Goal: Task Accomplishment & Management: Complete application form

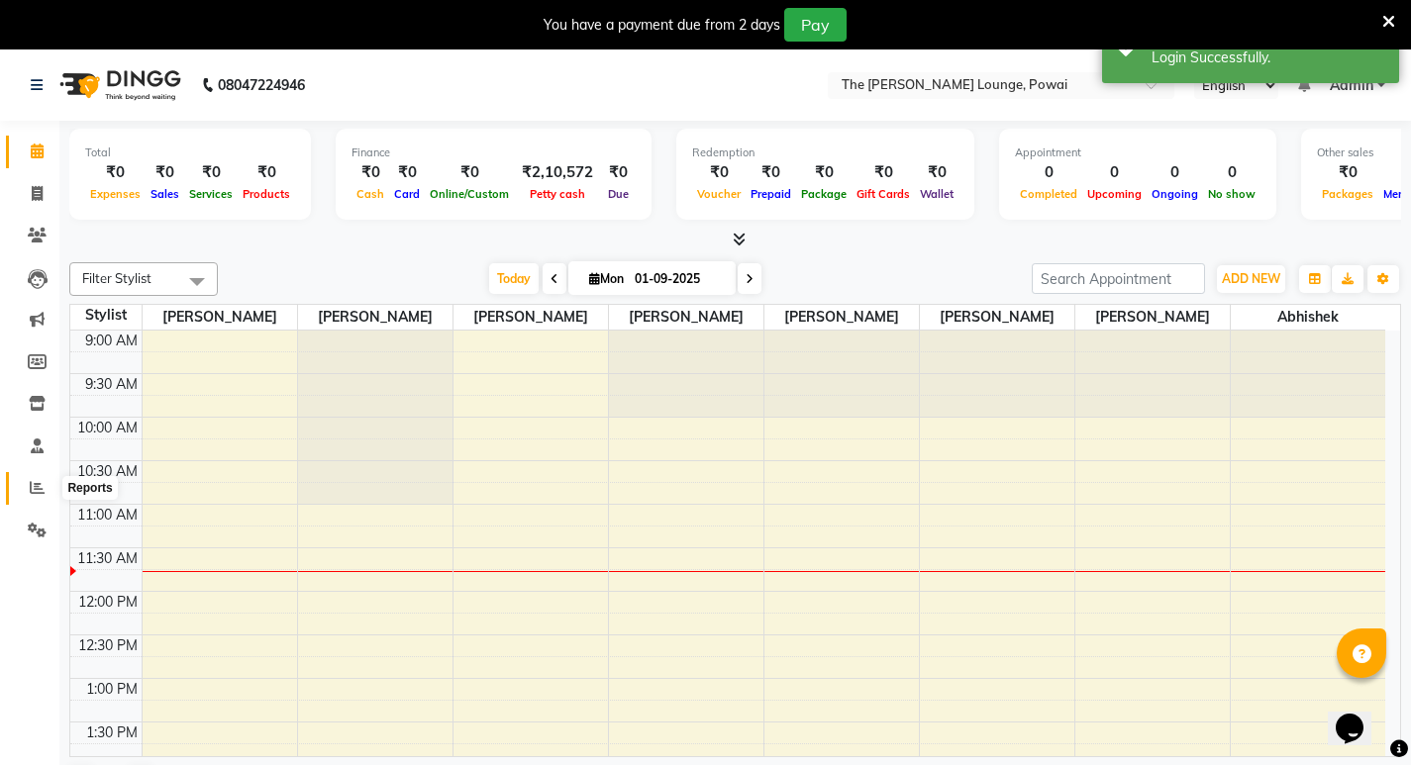
click at [40, 492] on icon at bounding box center [37, 487] width 15 height 15
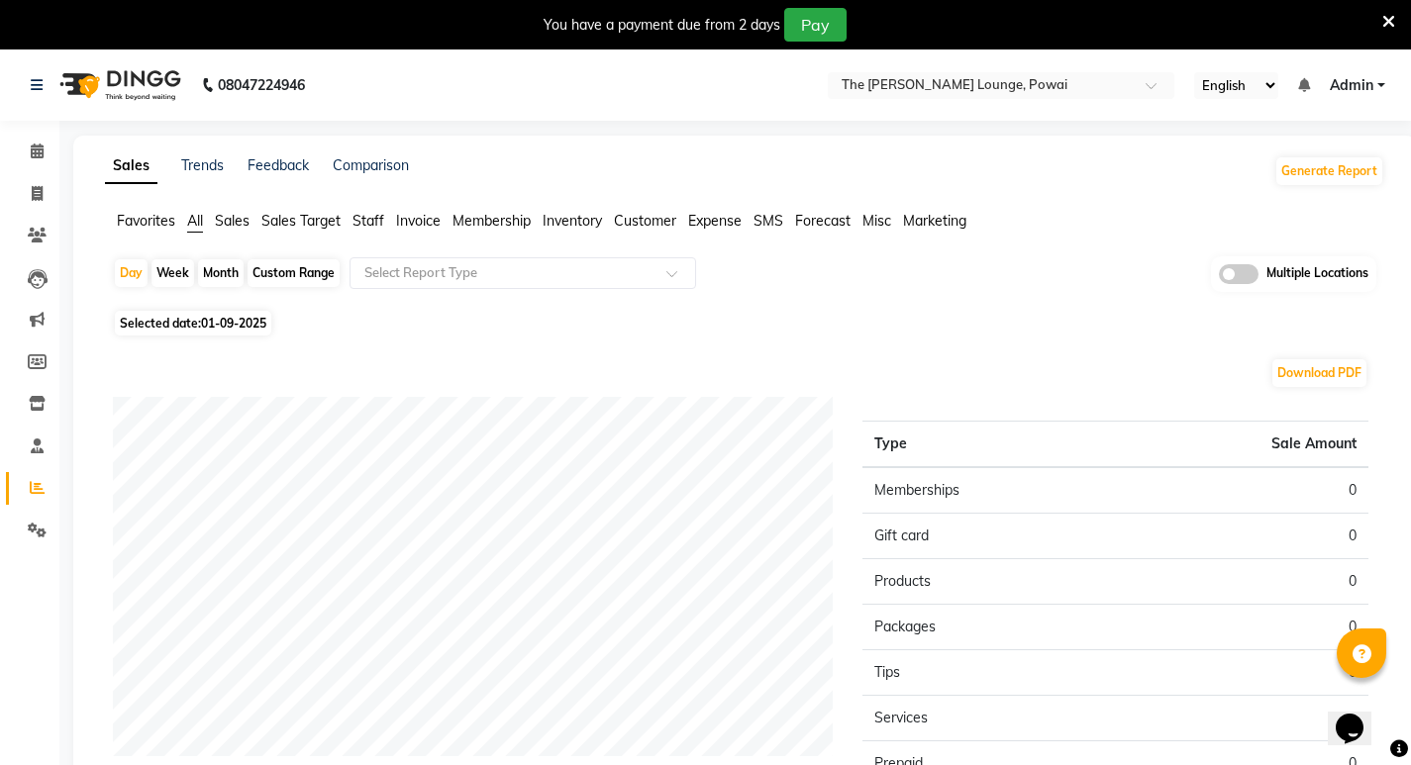
click at [212, 323] on span "01-09-2025" at bounding box center [233, 323] width 65 height 15
select select "9"
select select "2025"
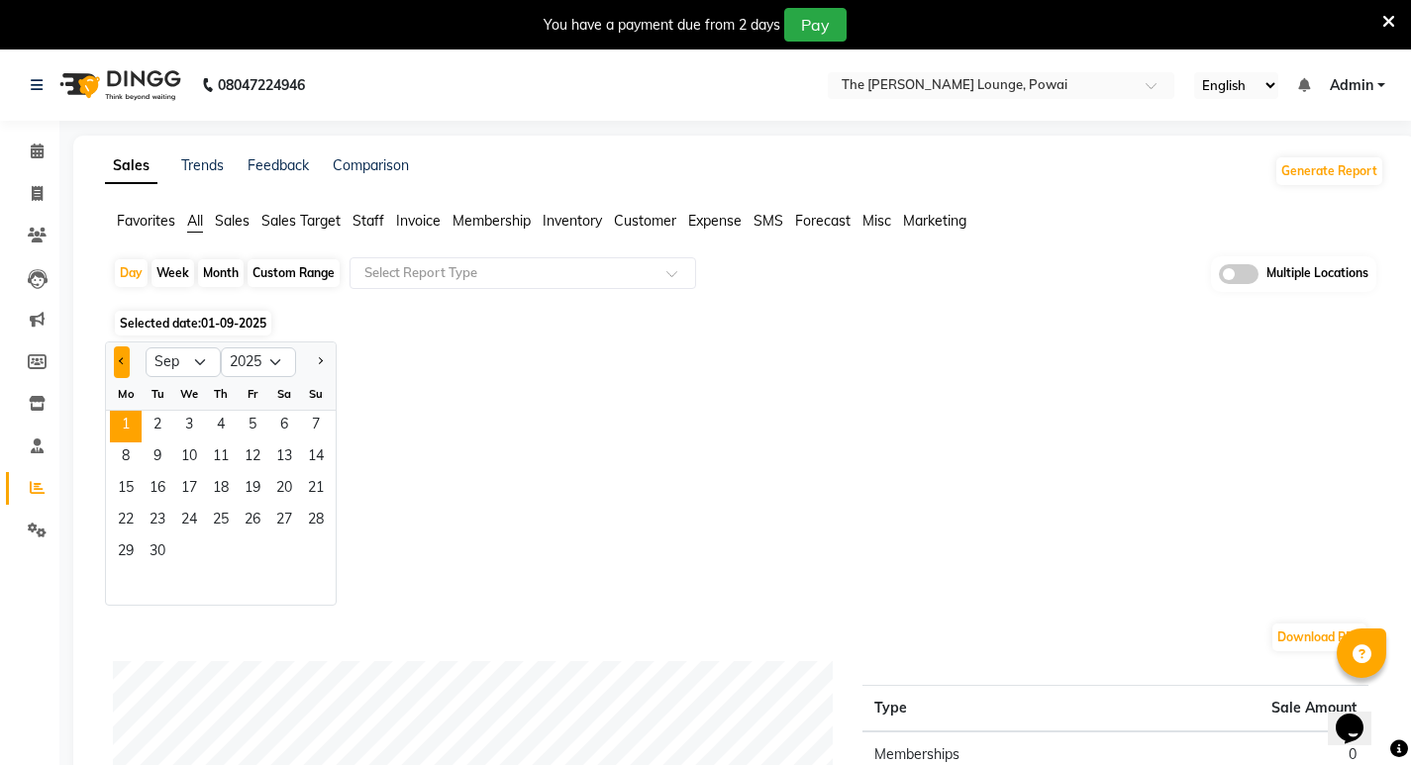
click at [120, 365] on button "Previous month" at bounding box center [122, 363] width 16 height 32
select select "8"
click at [228, 283] on div "Month" at bounding box center [221, 273] width 46 height 28
select select "9"
select select "2025"
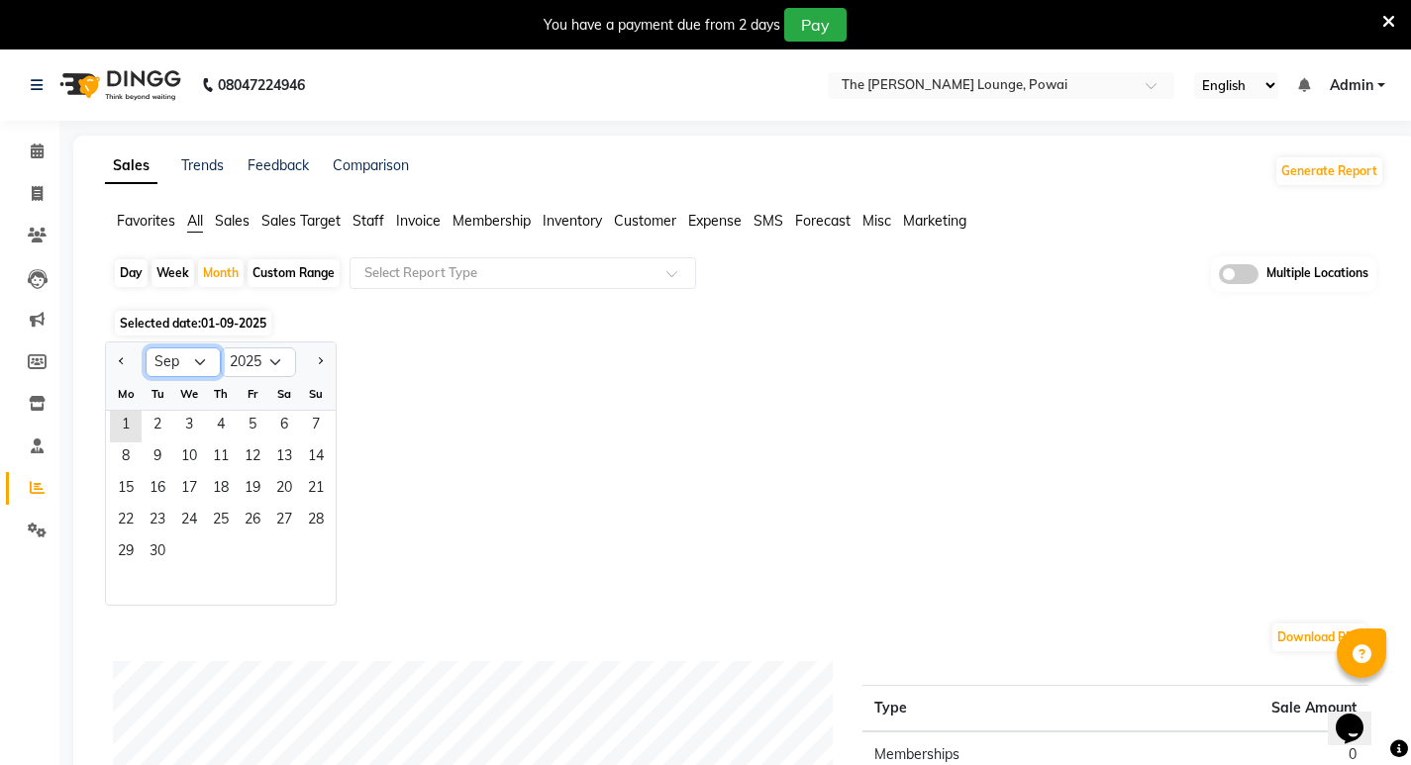
click at [202, 366] on select "Jan Feb Mar Apr May Jun [DATE] Aug Sep Oct Nov Dec" at bounding box center [183, 362] width 75 height 30
select select "8"
click at [146, 347] on select "Jan Feb Mar Apr May Jun [DATE] Aug Sep Oct Nov Dec" at bounding box center [183, 362] width 75 height 30
click at [221, 326] on span "01-09-2025" at bounding box center [233, 323] width 65 height 15
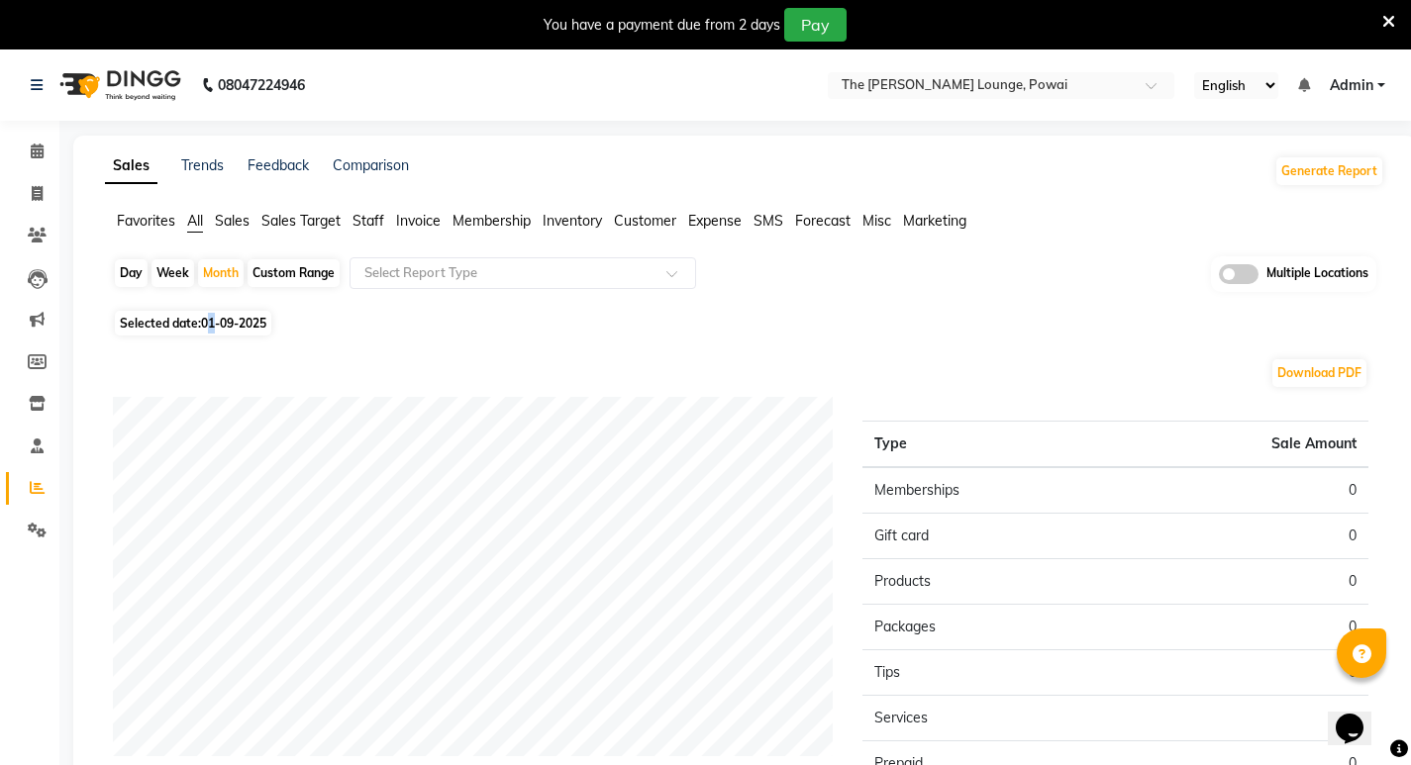
click at [217, 326] on span "01-09-2025" at bounding box center [233, 323] width 65 height 15
select select "9"
select select "2025"
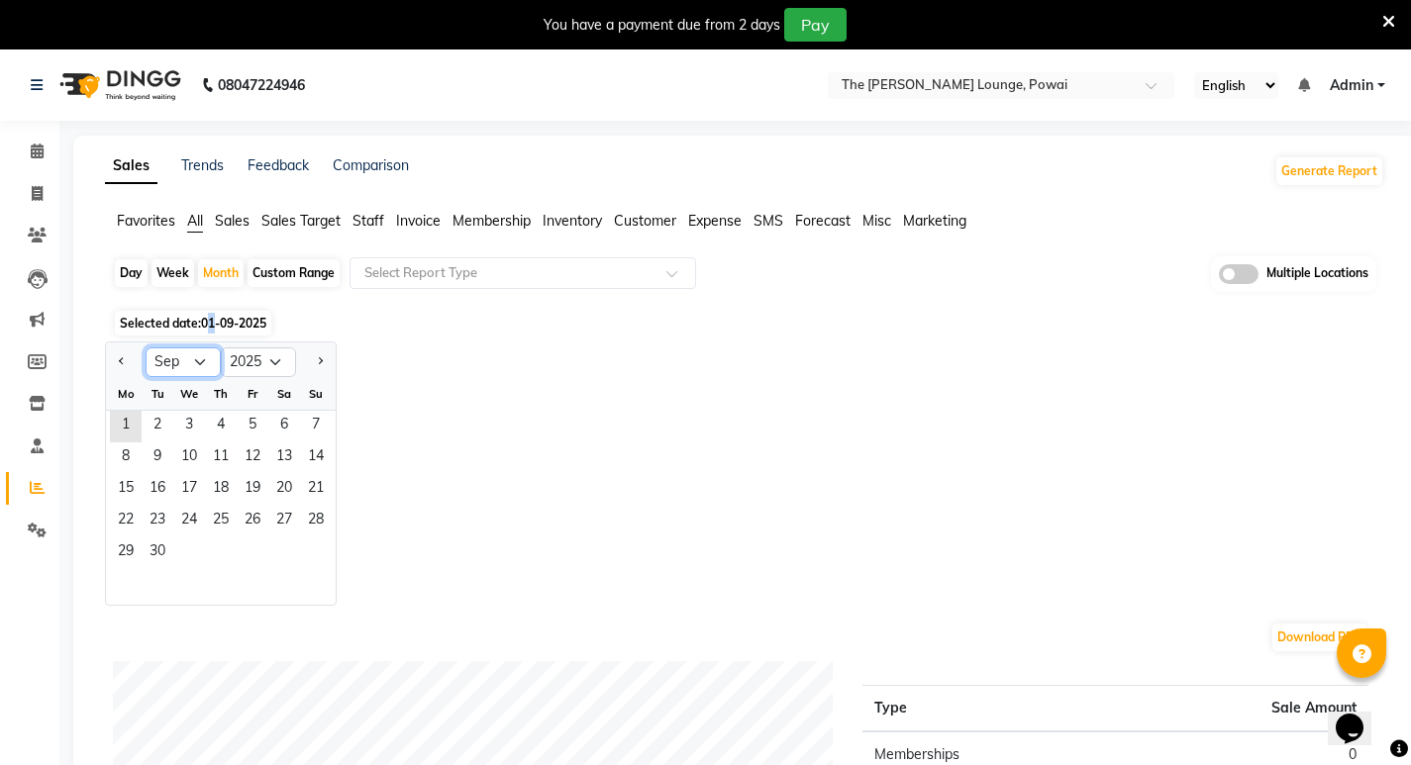
click at [204, 361] on select "Jan Feb Mar Apr May Jun [DATE] Aug Sep Oct Nov Dec" at bounding box center [183, 362] width 75 height 30
select select "8"
click at [146, 347] on select "Jan Feb Mar Apr May Jun [DATE] Aug Sep Oct Nov Dec" at bounding box center [183, 362] width 75 height 30
click at [261, 432] on span "1" at bounding box center [253, 427] width 32 height 32
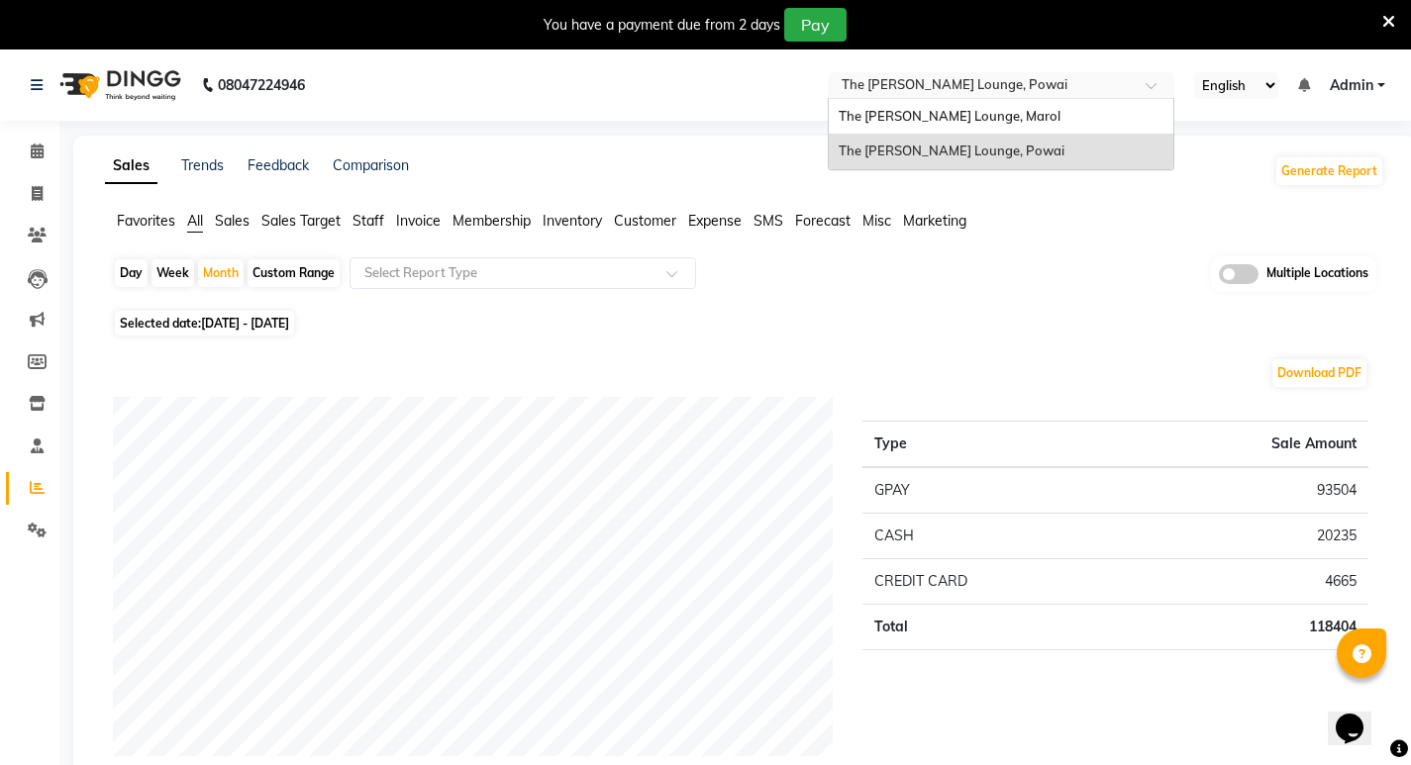
click at [1026, 80] on input "text" at bounding box center [981, 87] width 287 height 20
click at [1018, 123] on div "The [PERSON_NAME] Lounge, Marol" at bounding box center [1001, 117] width 345 height 36
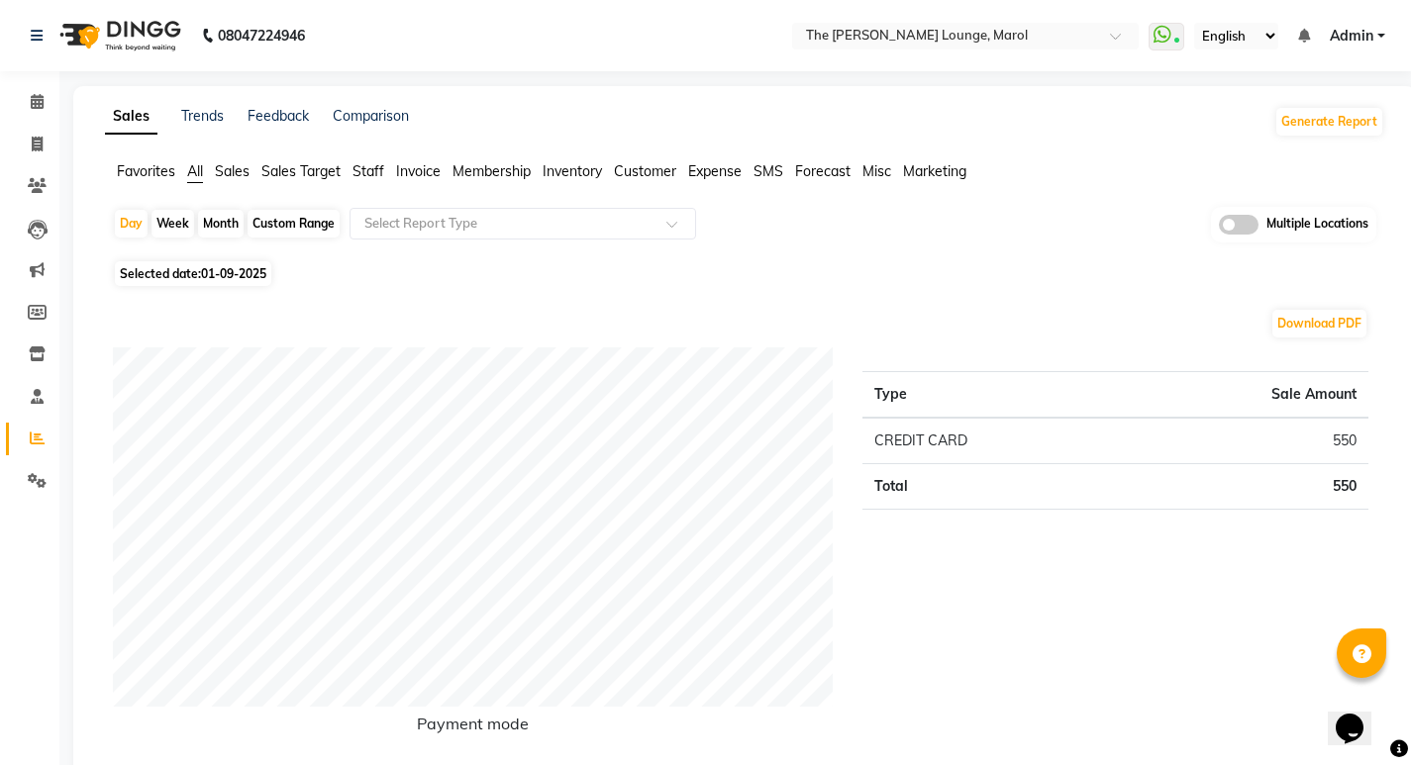
click at [227, 271] on span "01-09-2025" at bounding box center [233, 273] width 65 height 15
select select "9"
select select "2025"
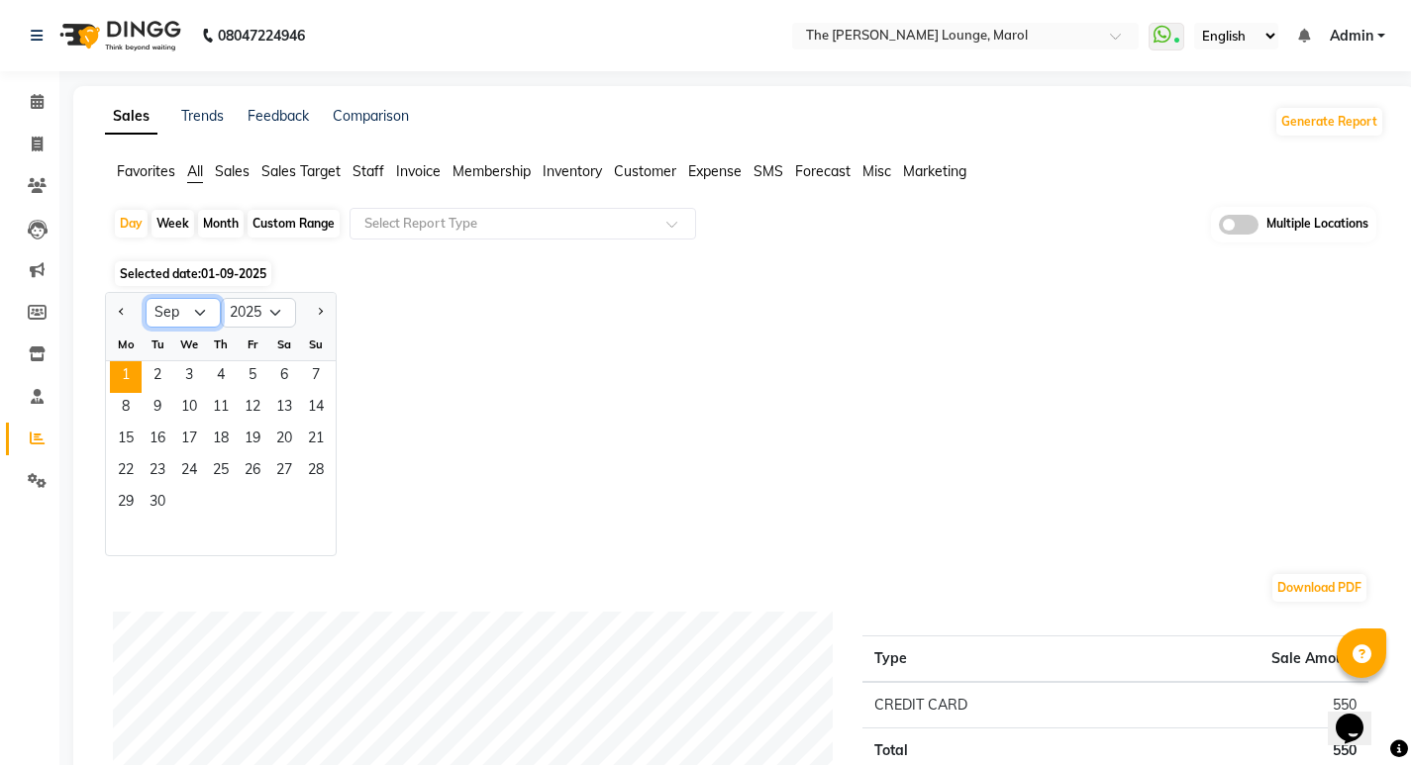
click at [182, 307] on select "Jan Feb Mar Apr May Jun [DATE] Aug Sep Oct Nov Dec" at bounding box center [183, 313] width 75 height 30
select select "8"
click at [146, 298] on select "Jan Feb Mar Apr May Jun [DATE] Aug Sep Oct Nov Dec" at bounding box center [183, 313] width 75 height 30
click at [260, 374] on span "1" at bounding box center [253, 377] width 32 height 32
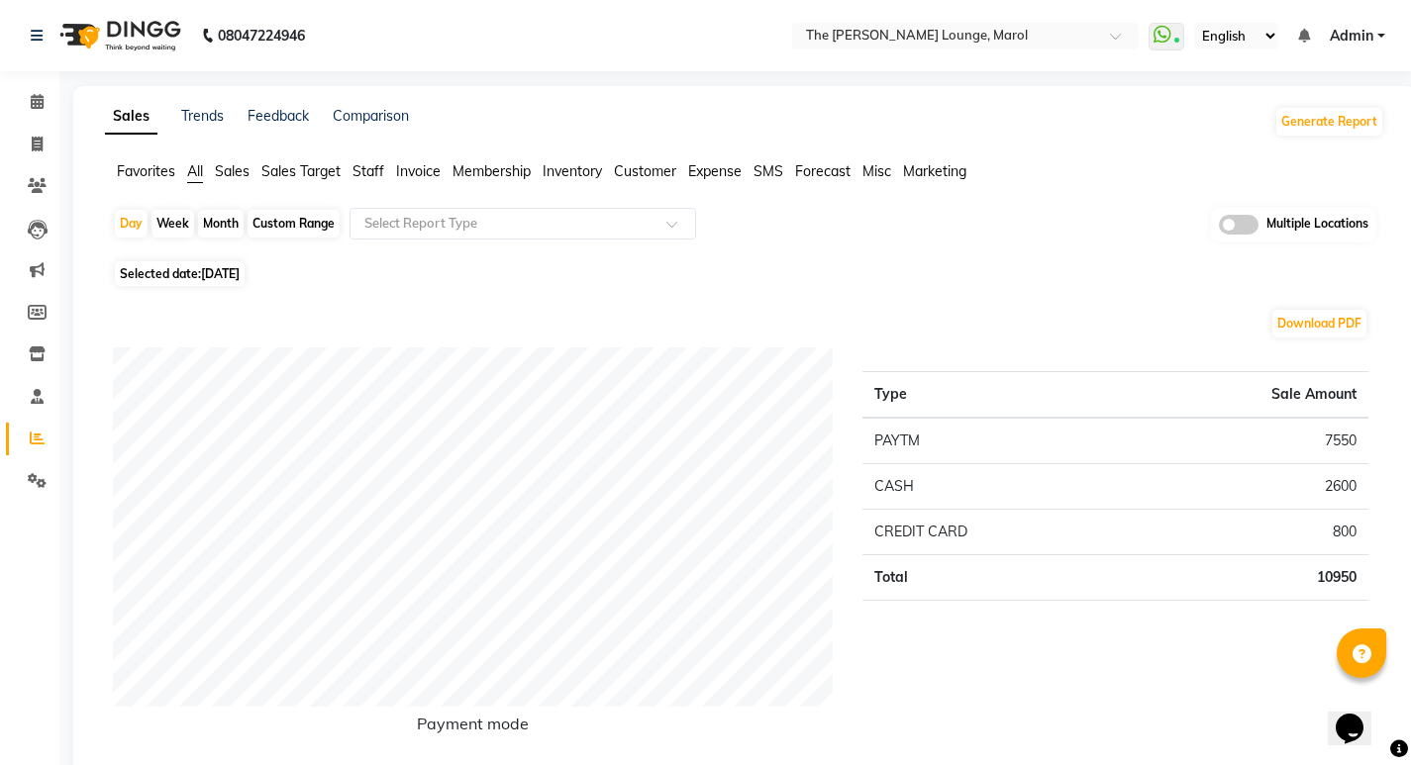
click at [213, 271] on span "[DATE]" at bounding box center [220, 273] width 39 height 15
select select "8"
select select "2025"
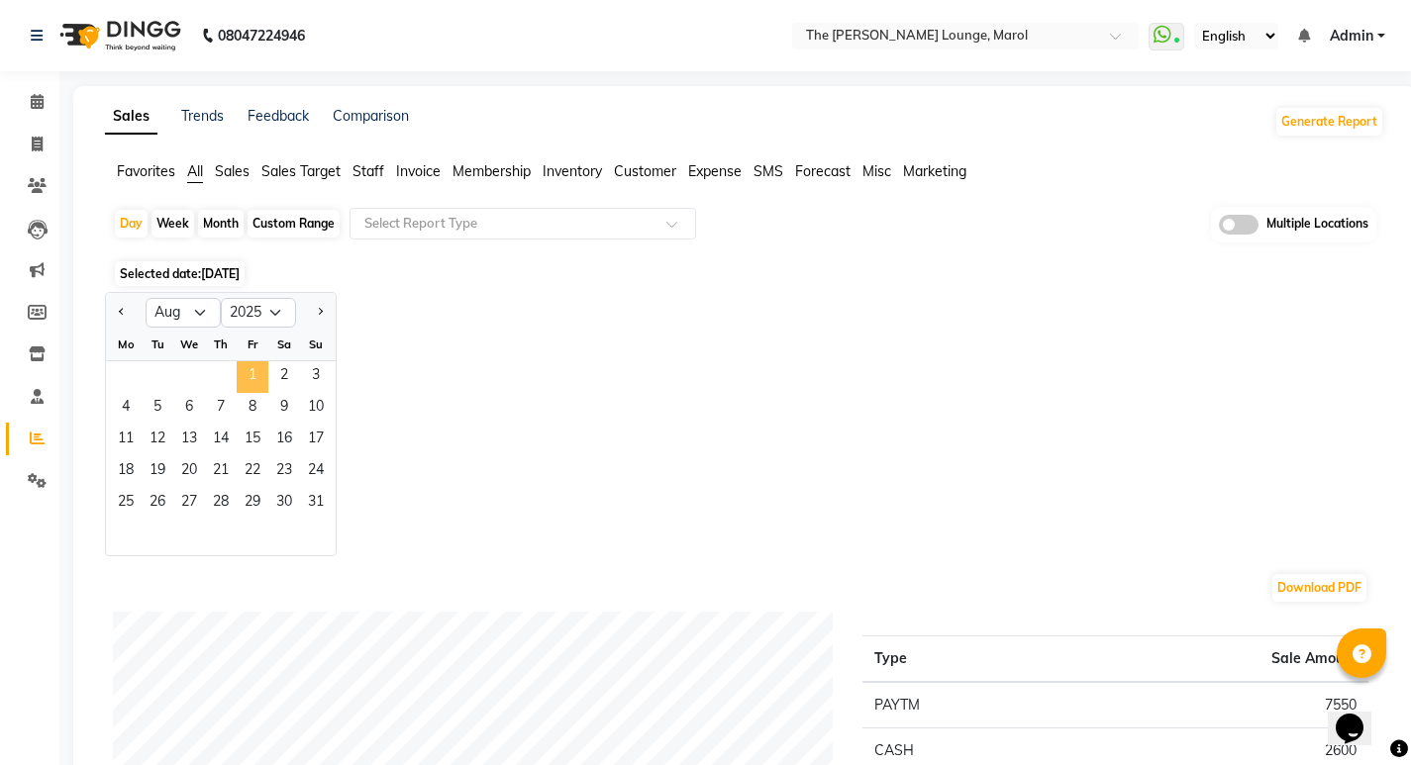
click at [243, 367] on span "1" at bounding box center [253, 377] width 32 height 32
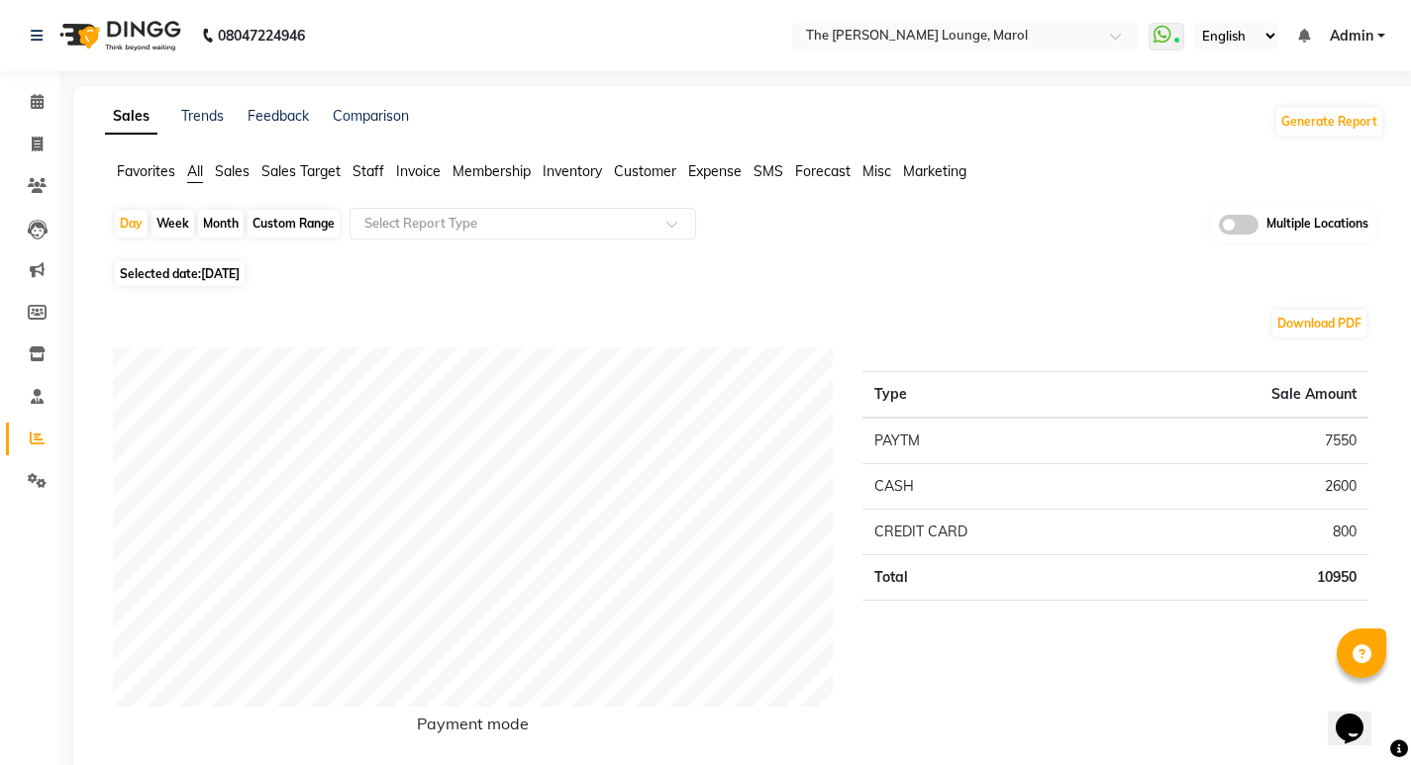
click at [204, 229] on div "Month" at bounding box center [221, 224] width 46 height 28
select select "8"
select select "2025"
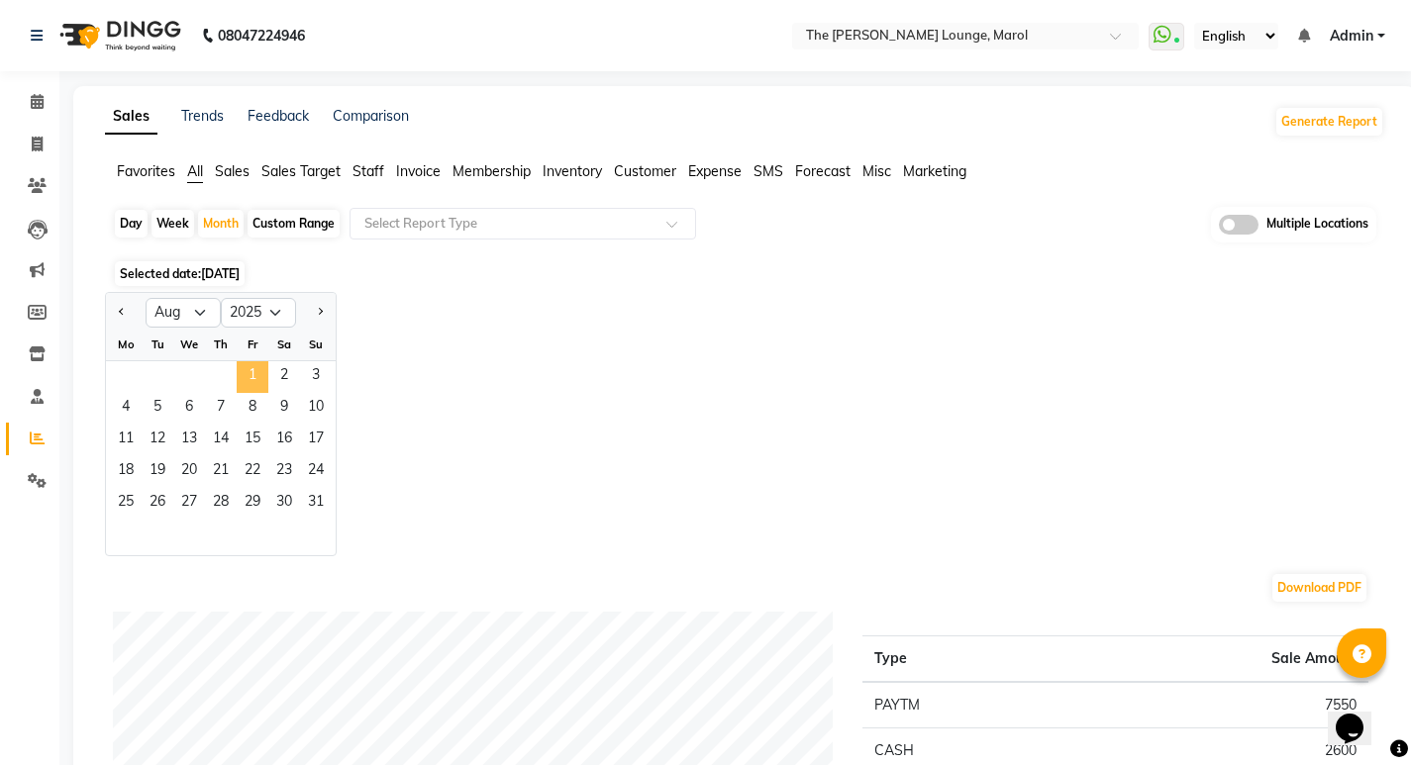
click at [247, 363] on span "1" at bounding box center [253, 377] width 32 height 32
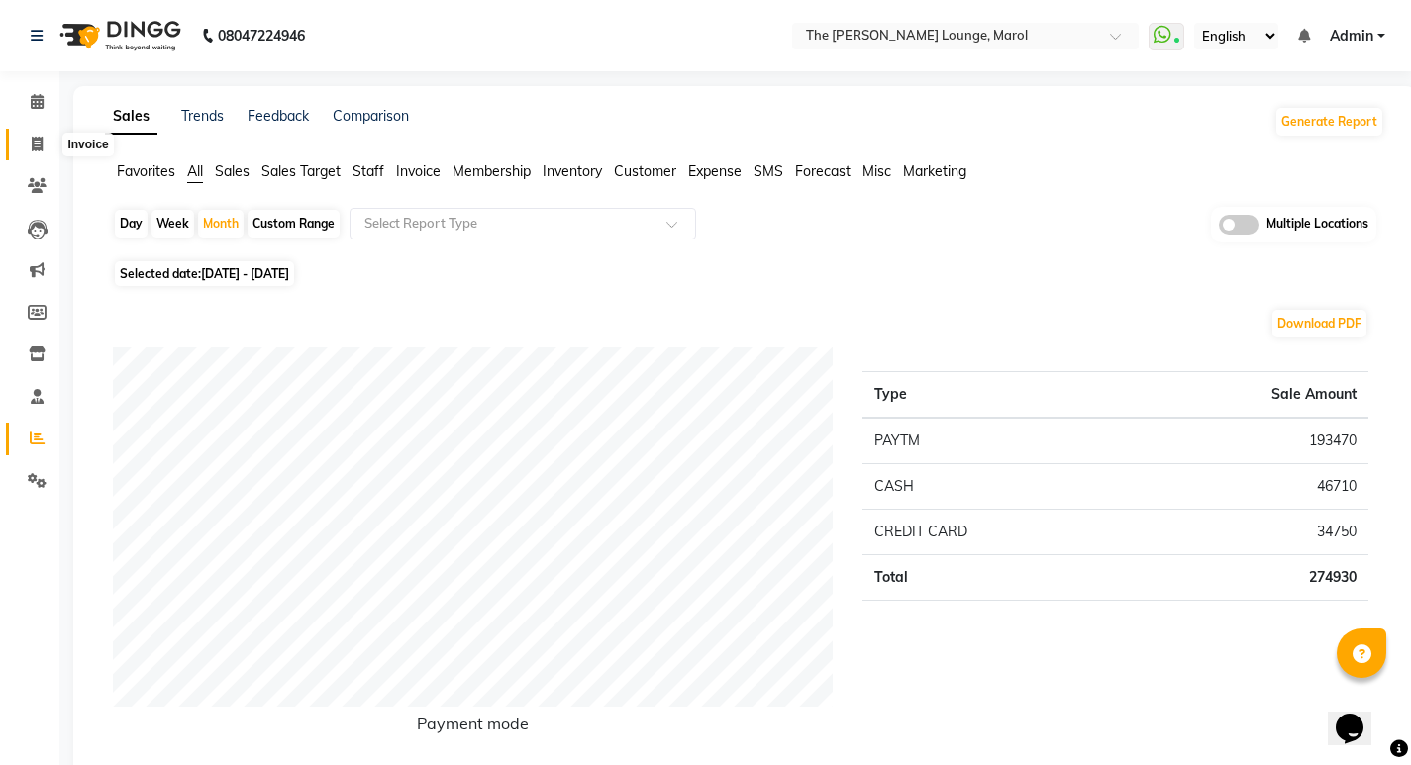
click at [39, 134] on span at bounding box center [37, 145] width 35 height 23
select select "7188"
select select "service"
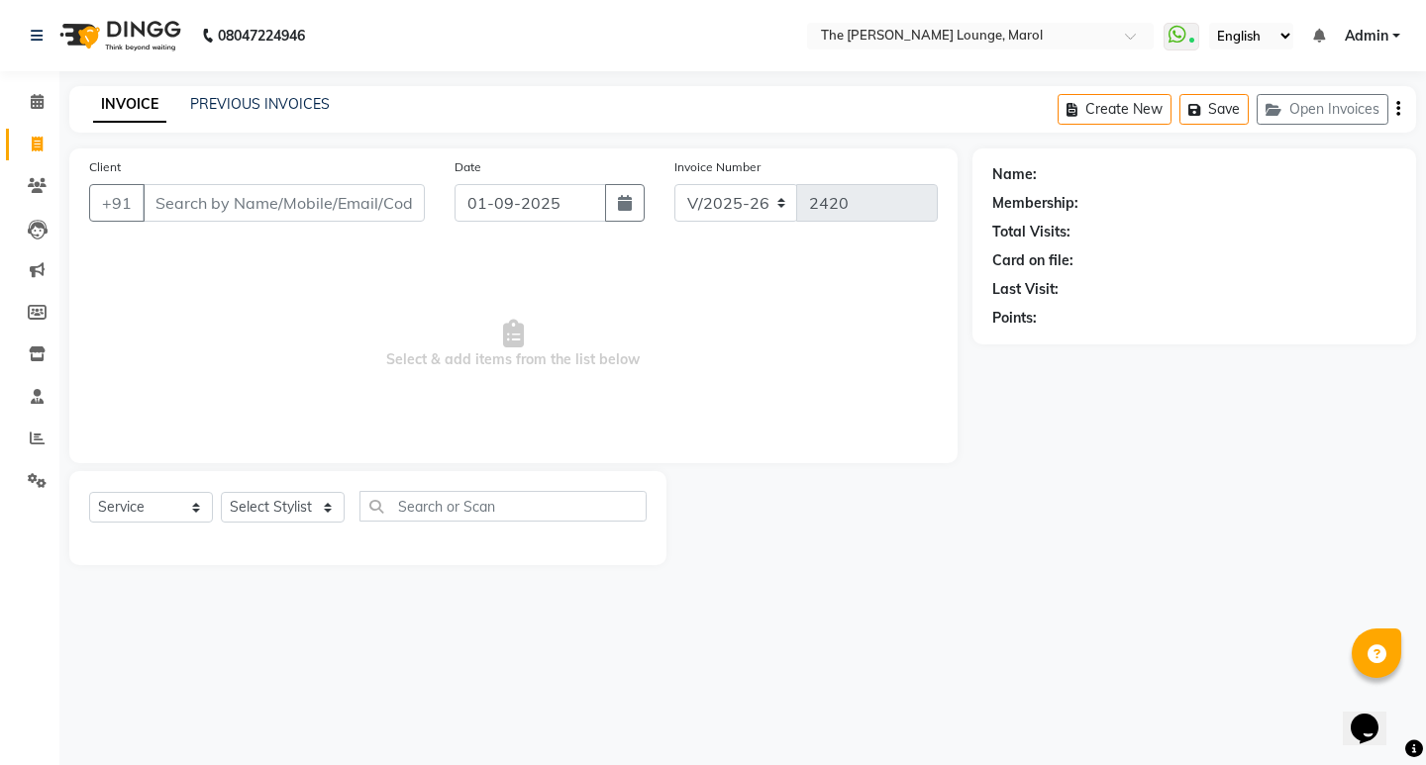
click at [174, 197] on input "Client" at bounding box center [284, 203] width 282 height 38
type input "9543522330"
click at [372, 207] on span "Add Client" at bounding box center [374, 203] width 78 height 20
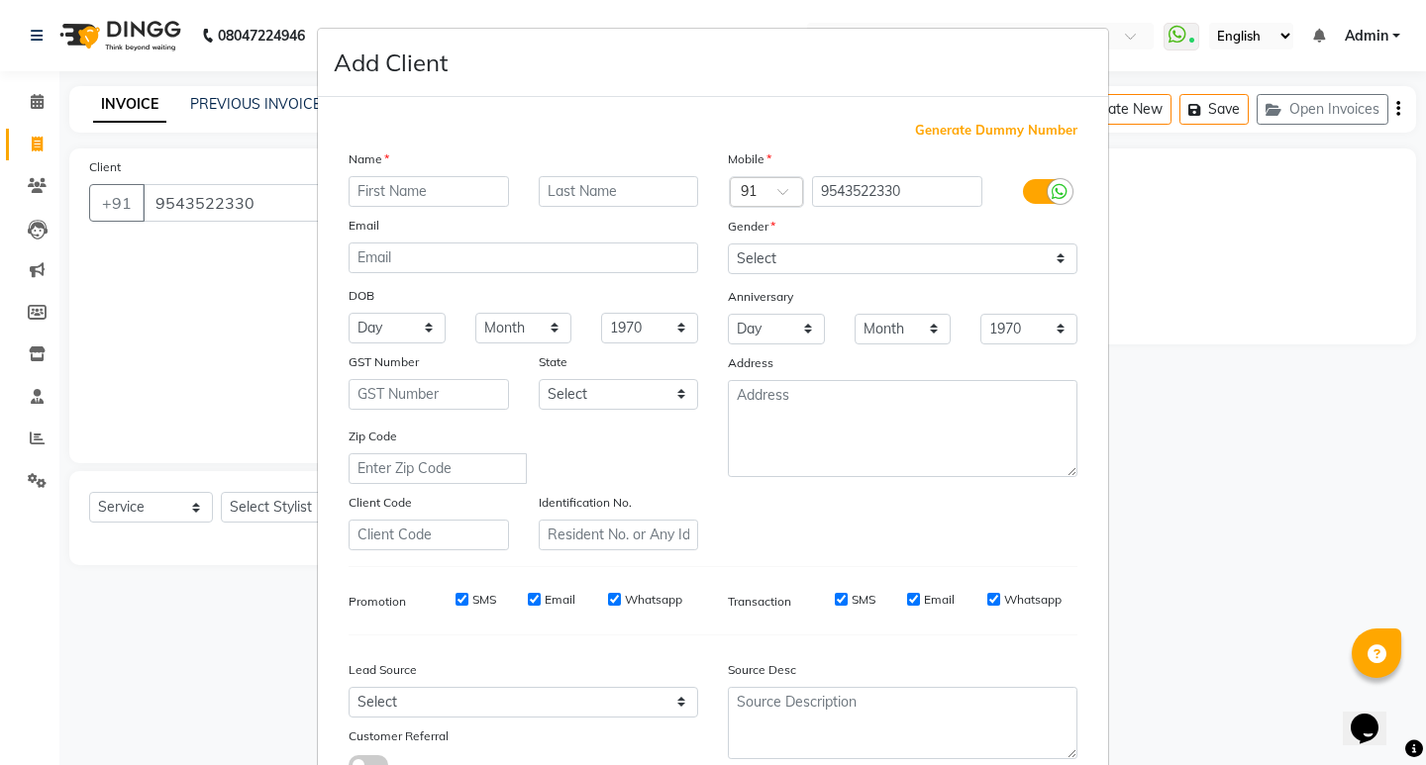
click at [432, 198] on input "text" at bounding box center [428, 191] width 160 height 31
type input "[PERSON_NAME]"
click at [755, 253] on select "Select [DEMOGRAPHIC_DATA] [DEMOGRAPHIC_DATA] Other Prefer Not To Say" at bounding box center [902, 259] width 349 height 31
select select "[DEMOGRAPHIC_DATA]"
click at [728, 244] on select "Select [DEMOGRAPHIC_DATA] [DEMOGRAPHIC_DATA] Other Prefer Not To Say" at bounding box center [902, 259] width 349 height 31
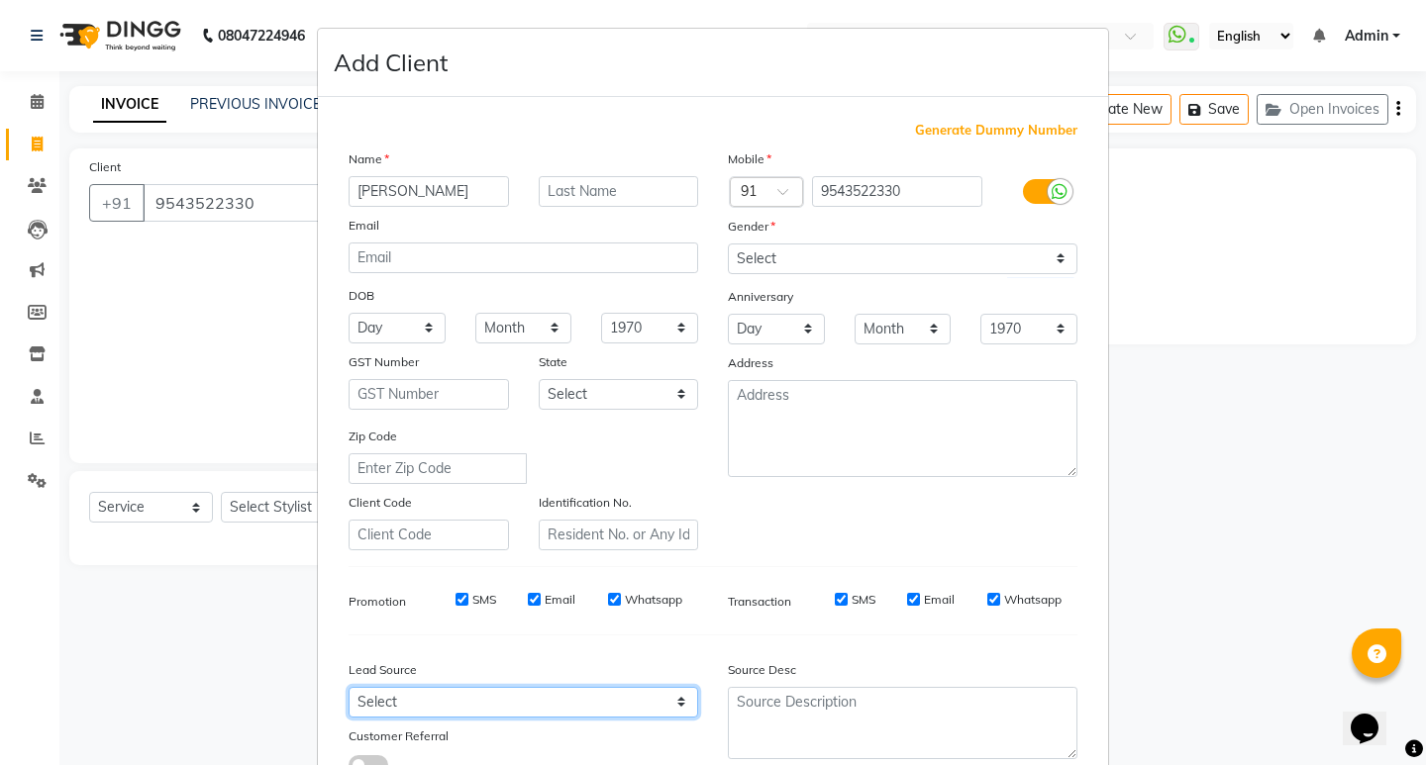
click at [530, 711] on select "Select Walk-in Referral Internet Friend Word of Mouth Advertisement Facebook Ju…" at bounding box center [522, 702] width 349 height 31
select select "49532"
click at [348, 687] on select "Select Walk-in Referral Internet Friend Word of Mouth Advertisement Facebook Ju…" at bounding box center [522, 702] width 349 height 31
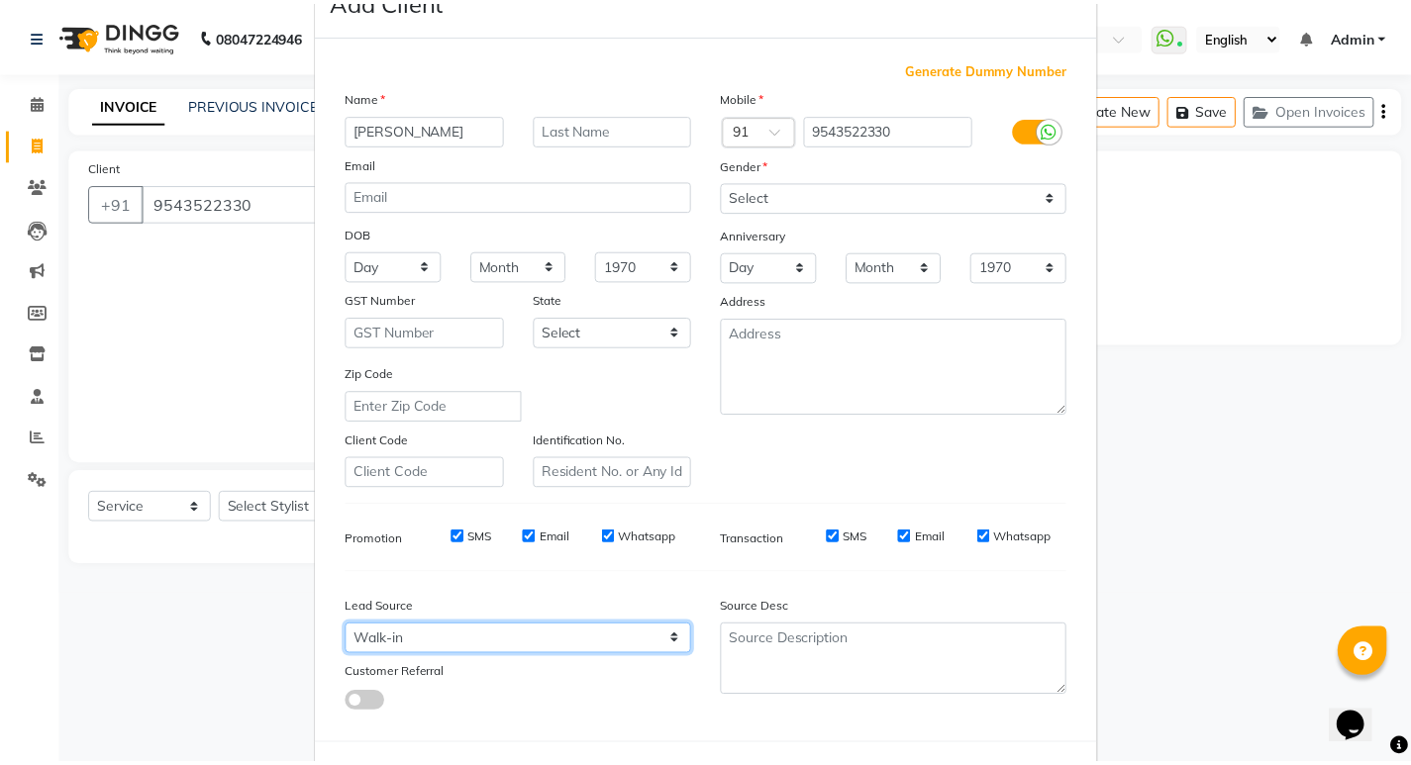
scroll to position [99, 0]
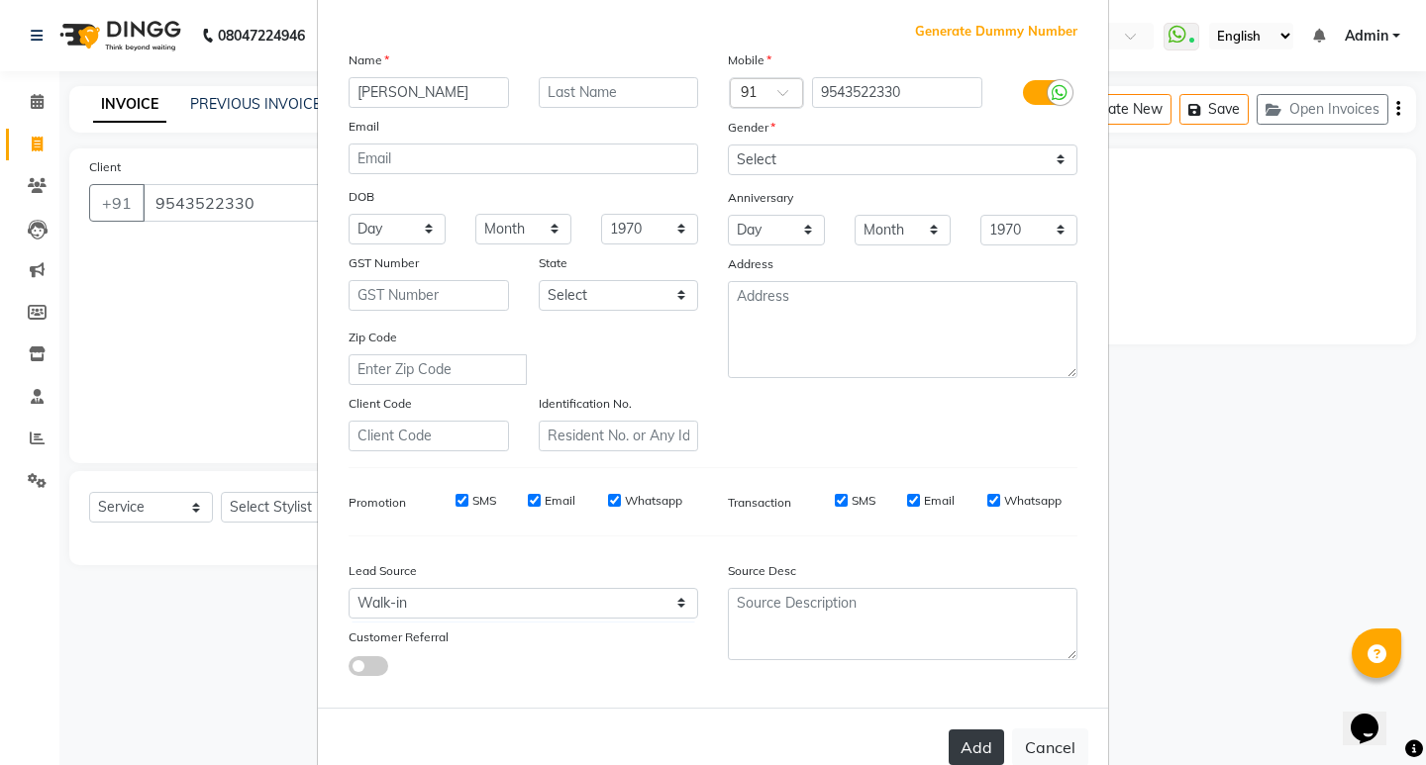
click at [980, 750] on button "Add" at bounding box center [975, 748] width 55 height 36
select select
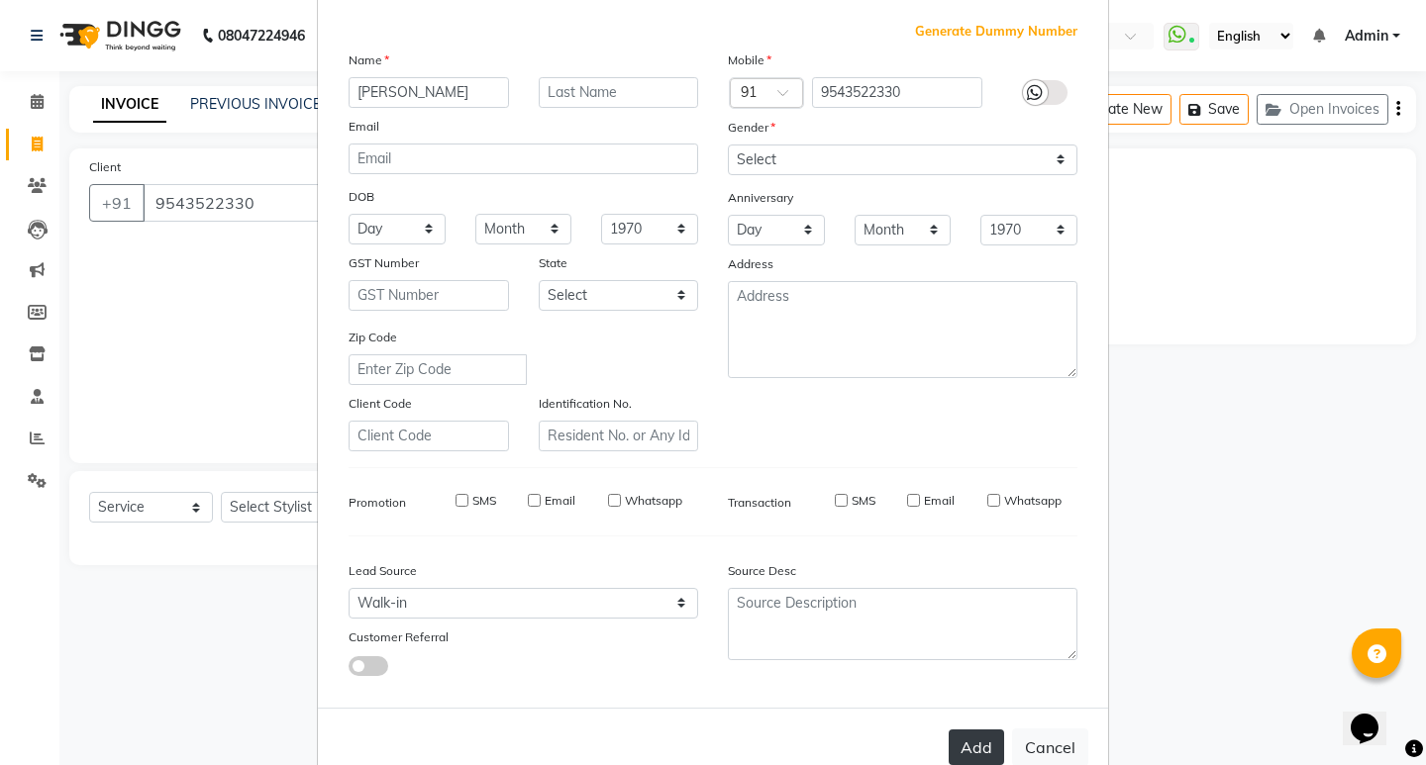
select select
checkbox input "false"
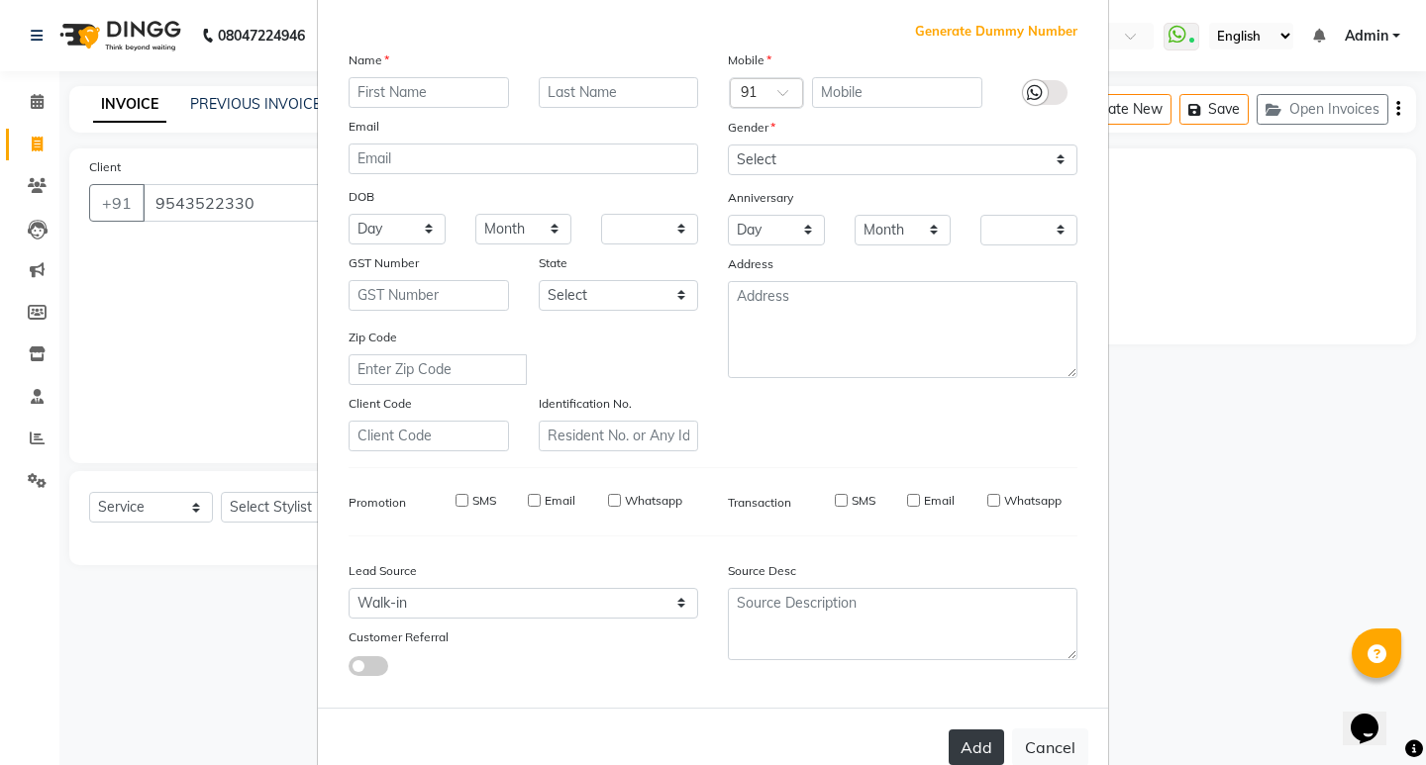
checkbox input "false"
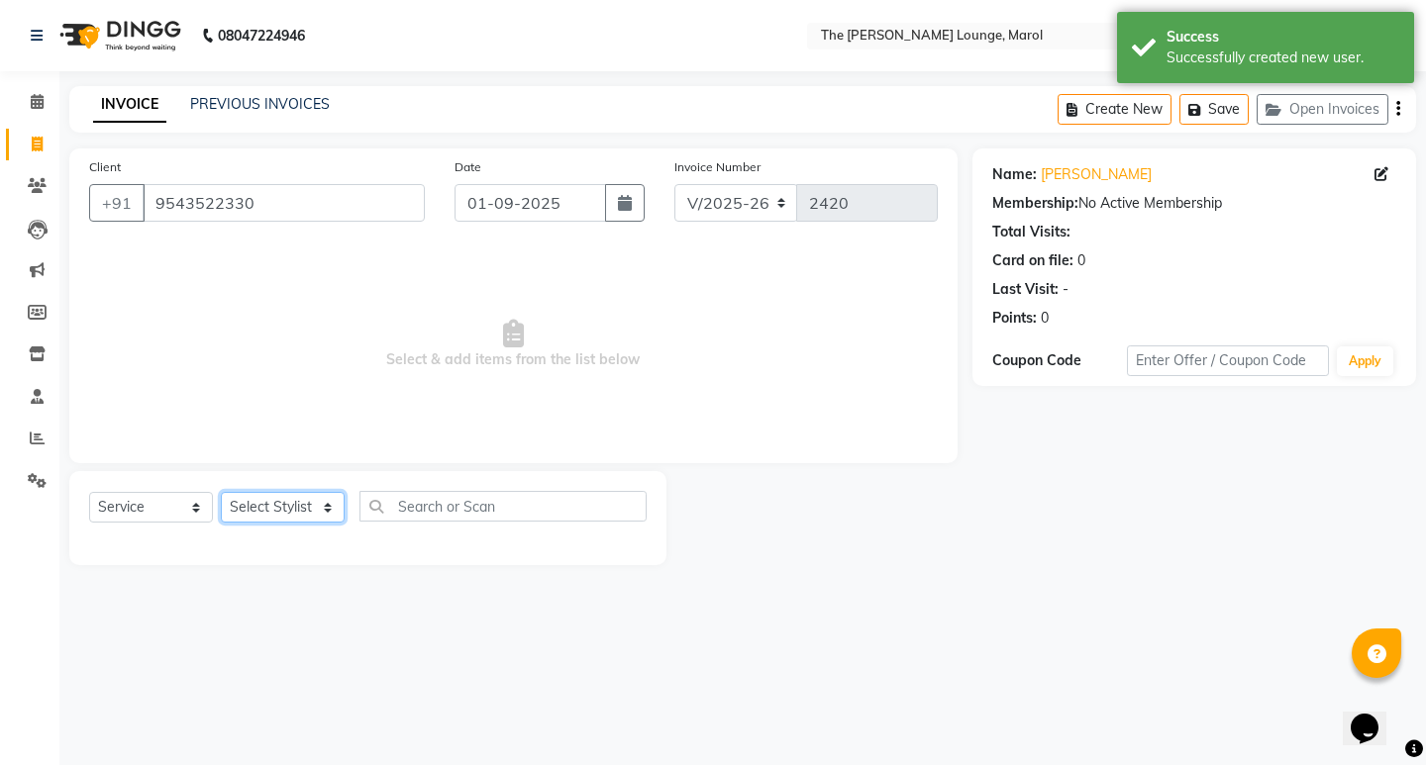
click at [323, 514] on select "Select Stylist [PERSON_NAME] [PERSON_NAME] [PERSON_NAME] [PERSON_NAME] [PERSON_…" at bounding box center [283, 507] width 124 height 31
select select "60183"
click at [221, 492] on select "Select Stylist [PERSON_NAME] [PERSON_NAME] [PERSON_NAME] [PERSON_NAME] [PERSON_…" at bounding box center [283, 507] width 124 height 31
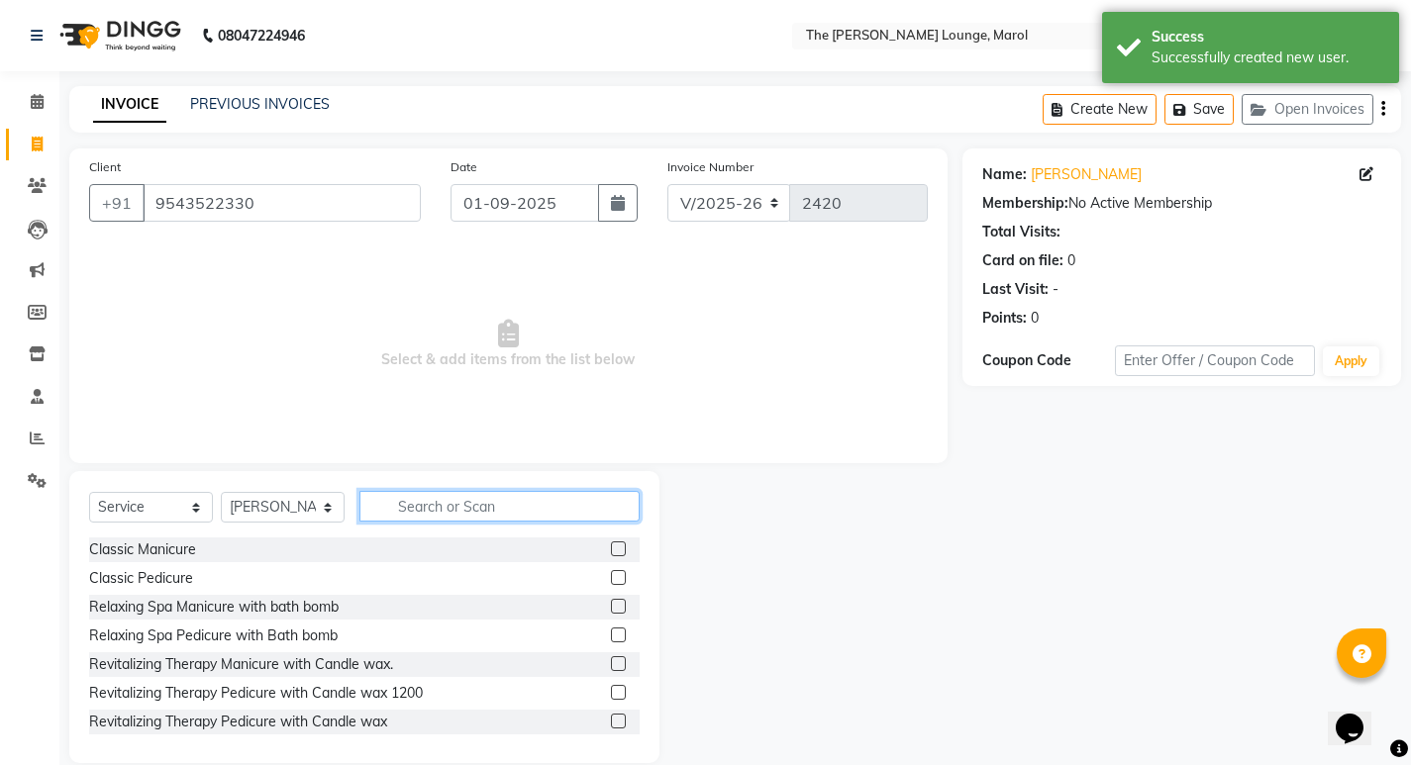
click at [441, 494] on input "text" at bounding box center [499, 506] width 280 height 31
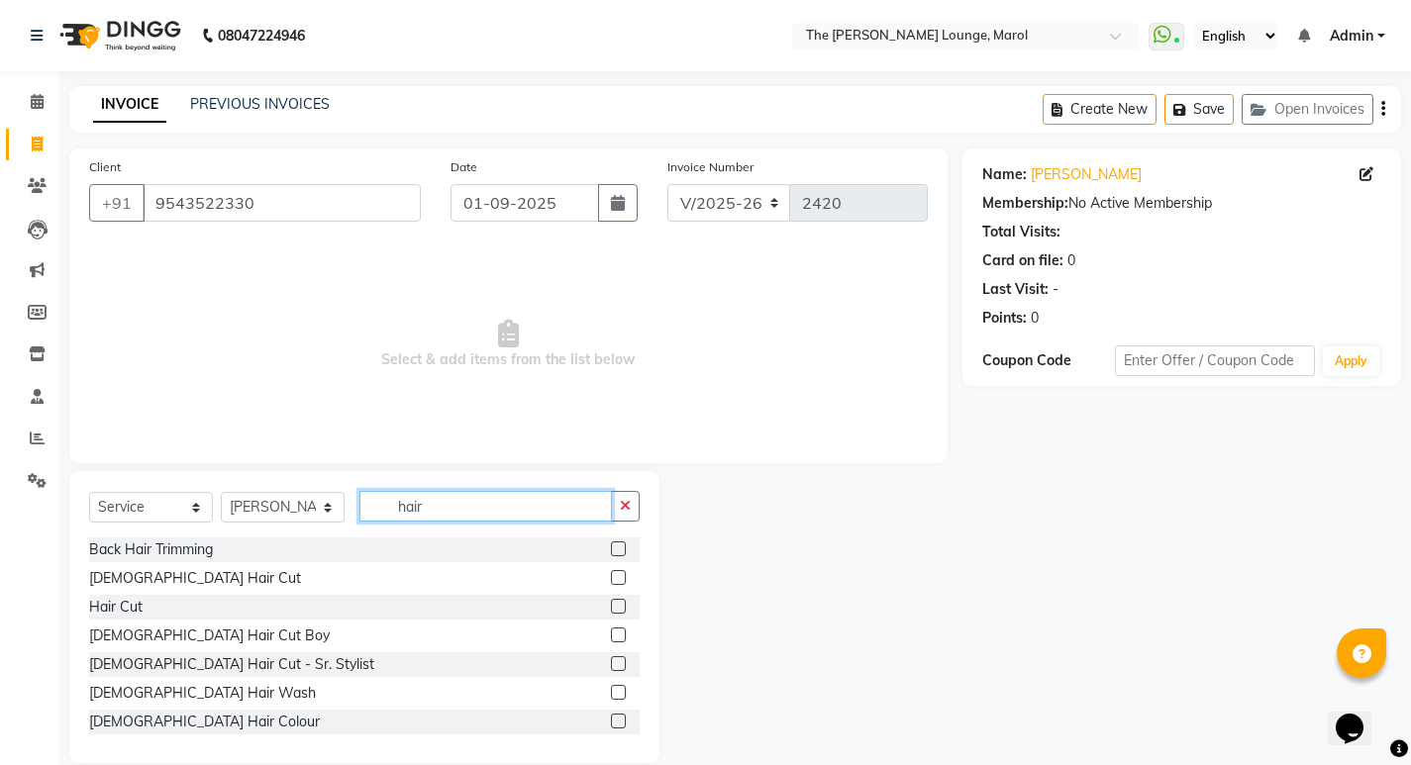
type input "hair"
click at [611, 576] on label at bounding box center [618, 577] width 15 height 15
click at [611, 576] on input "checkbox" at bounding box center [617, 578] width 13 height 13
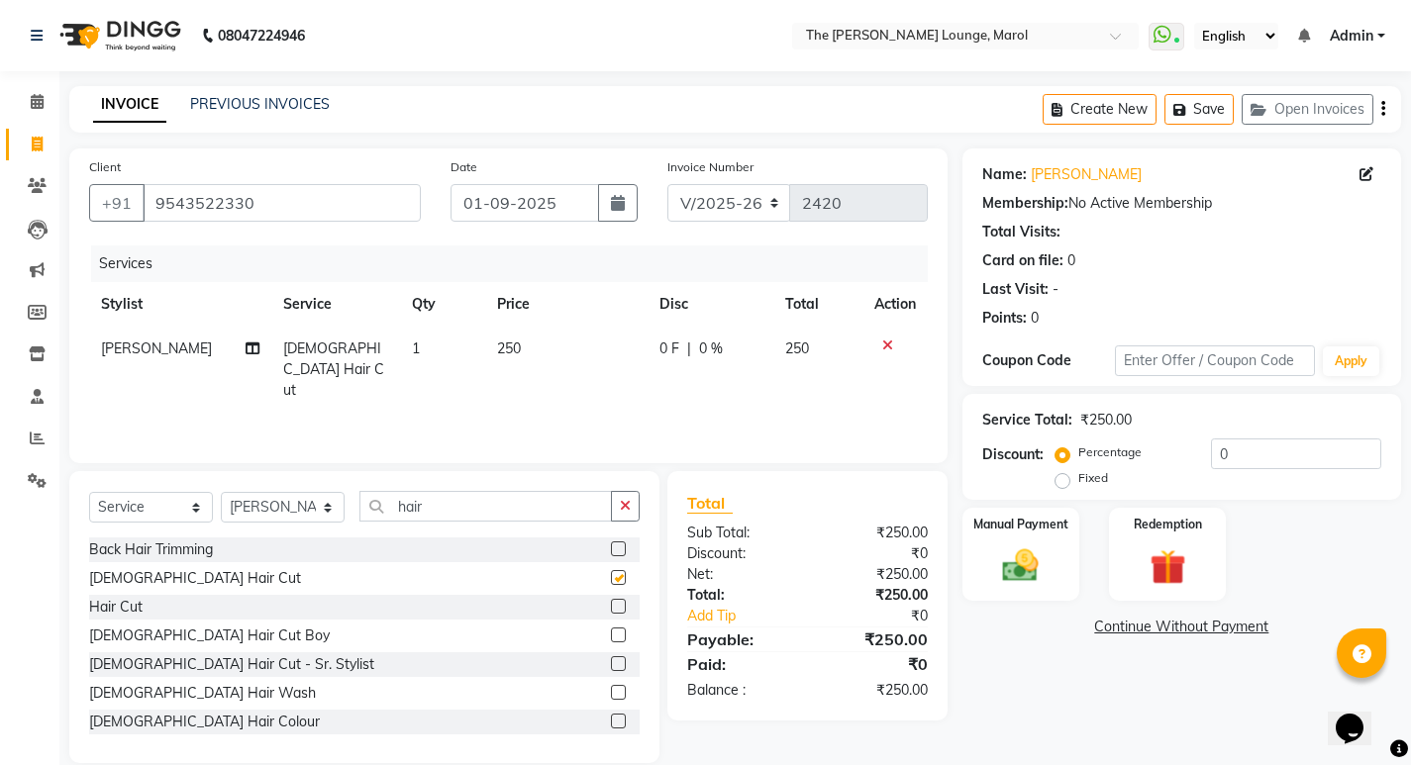
checkbox input "false"
click at [618, 513] on button "button" at bounding box center [625, 506] width 29 height 31
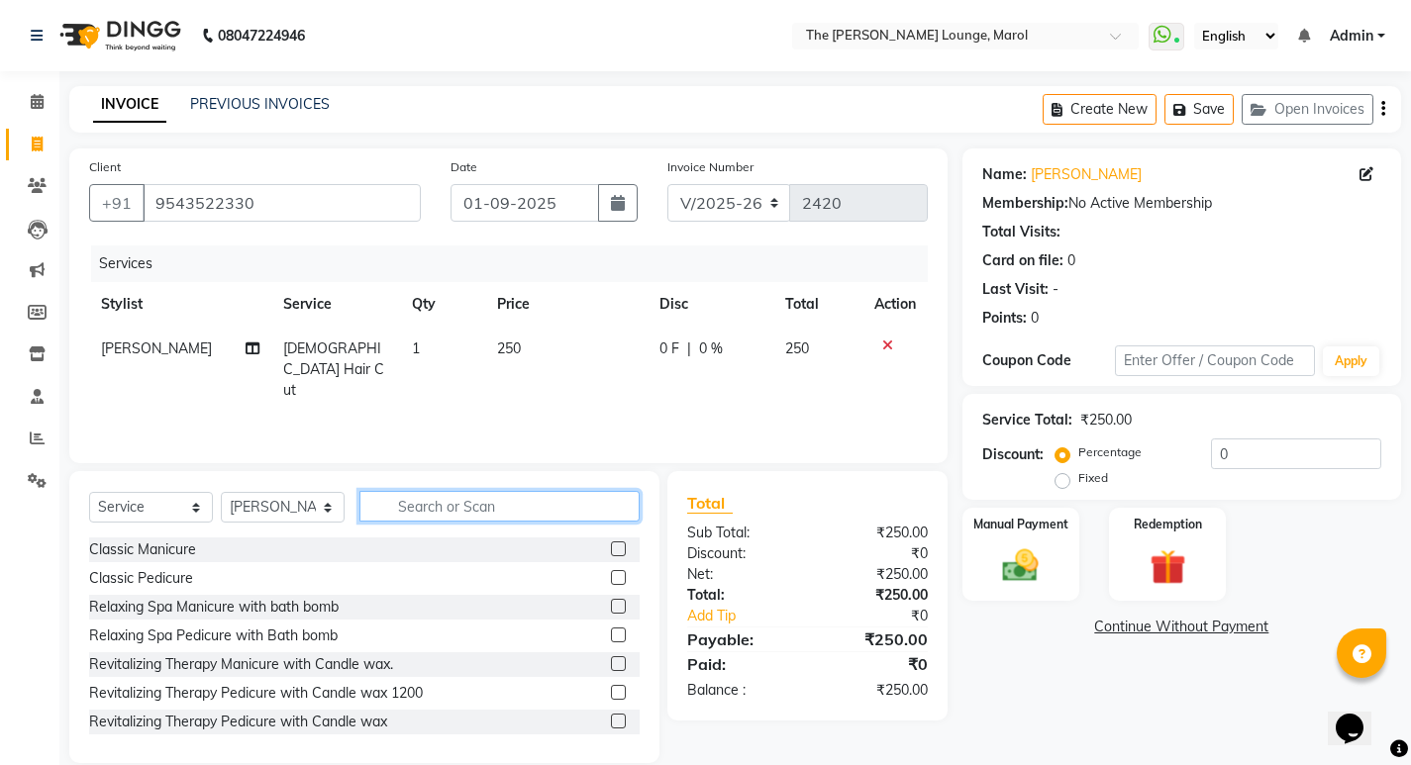
click at [568, 511] on input "text" at bounding box center [499, 506] width 280 height 31
click at [318, 514] on select "Select Stylist [PERSON_NAME] [PERSON_NAME] [PERSON_NAME] [PERSON_NAME] [PERSON_…" at bounding box center [283, 507] width 124 height 31
click at [173, 347] on span "[PERSON_NAME]" at bounding box center [156, 349] width 111 height 18
select select "60183"
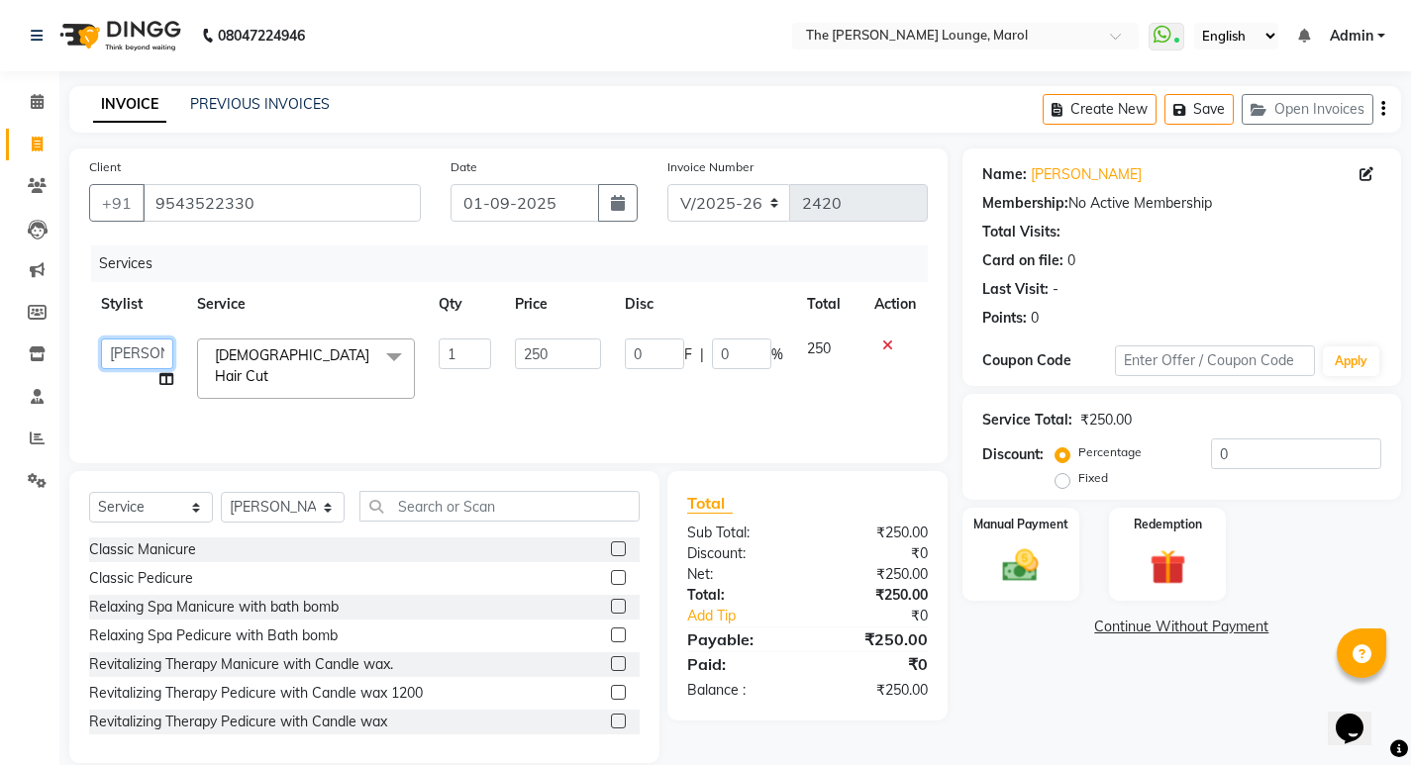
click at [164, 348] on select "[PERSON_NAME] Anjali [PERSON_NAME] [PERSON_NAME] [PERSON_NAME] [PERSON_NAME] [P…" at bounding box center [137, 354] width 72 height 31
select select "60180"
click at [279, 500] on select "Select Stylist [PERSON_NAME] [PERSON_NAME] [PERSON_NAME] [PERSON_NAME] [PERSON_…" at bounding box center [283, 507] width 124 height 31
select select "60180"
click at [221, 492] on select "Select Stylist [PERSON_NAME] [PERSON_NAME] [PERSON_NAME] [PERSON_NAME] [PERSON_…" at bounding box center [283, 507] width 124 height 31
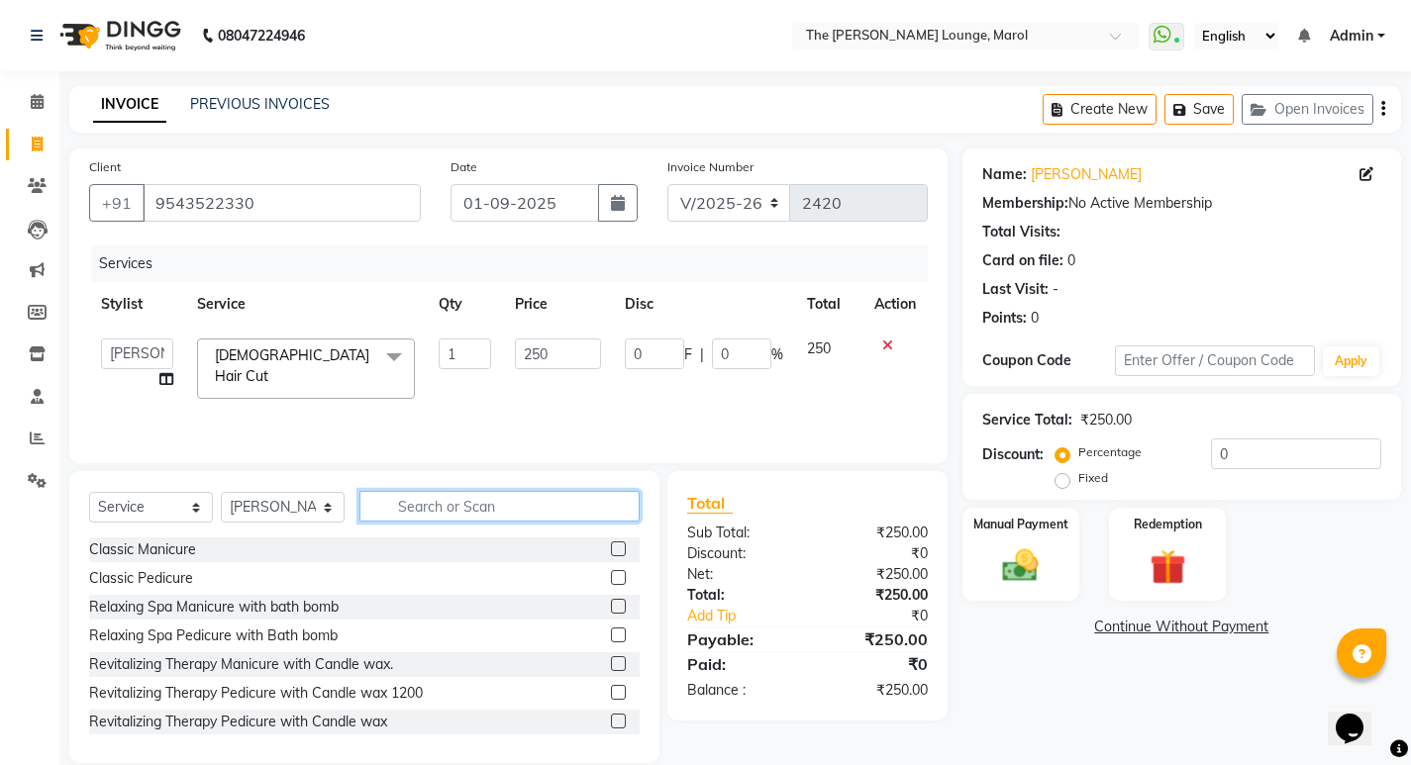
click at [453, 512] on input "text" at bounding box center [499, 506] width 280 height 31
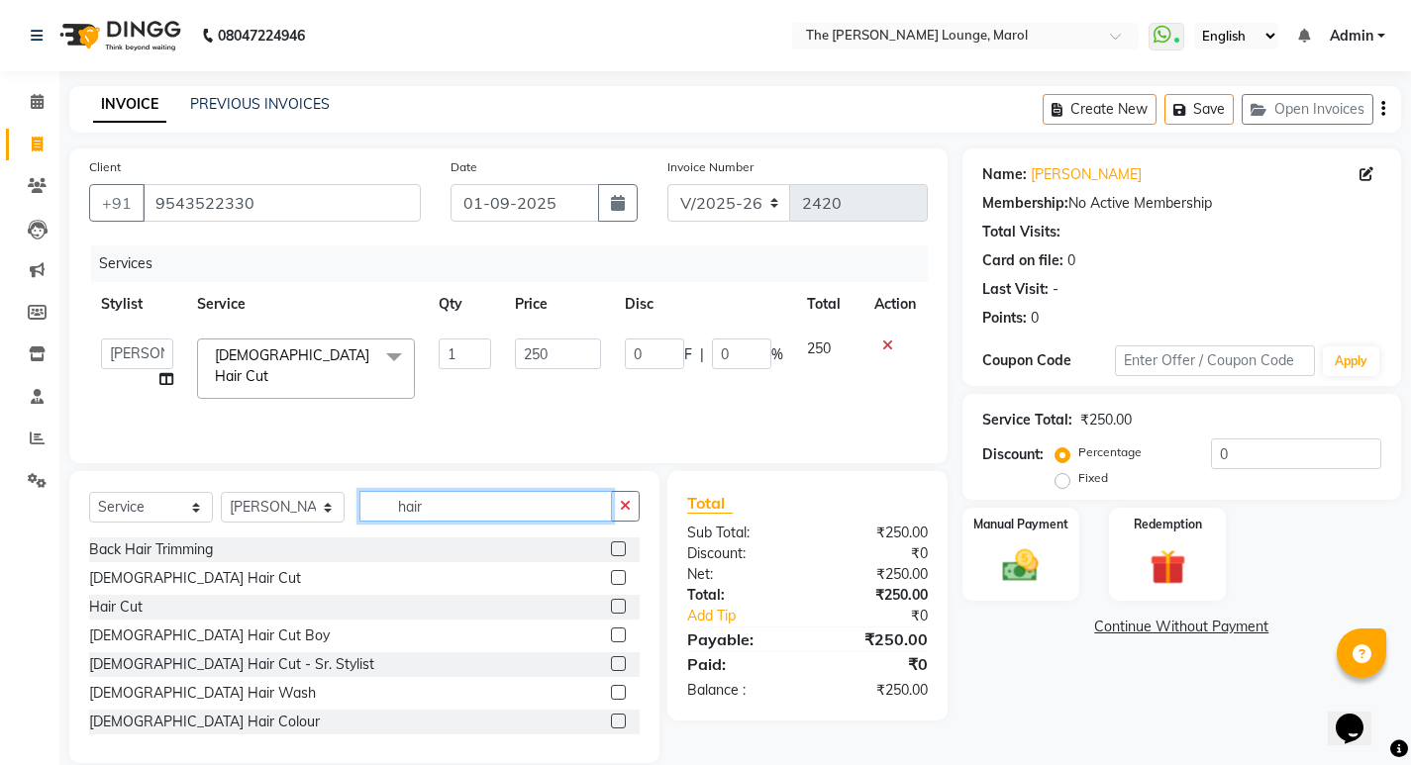
type input "hair"
click at [611, 579] on label at bounding box center [618, 577] width 15 height 15
click at [611, 579] on input "checkbox" at bounding box center [617, 578] width 13 height 13
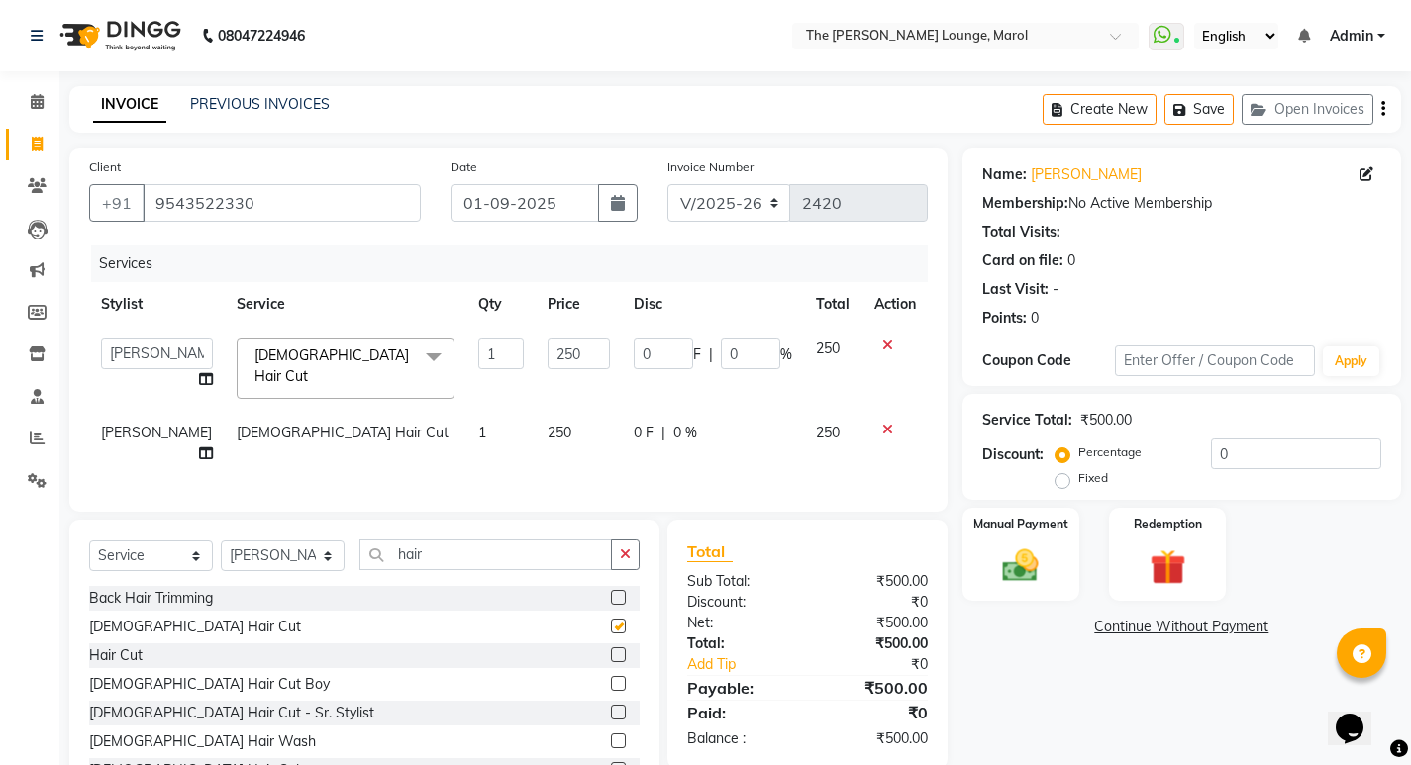
checkbox input "false"
click at [572, 558] on input "hair" at bounding box center [485, 555] width 252 height 31
type input "h"
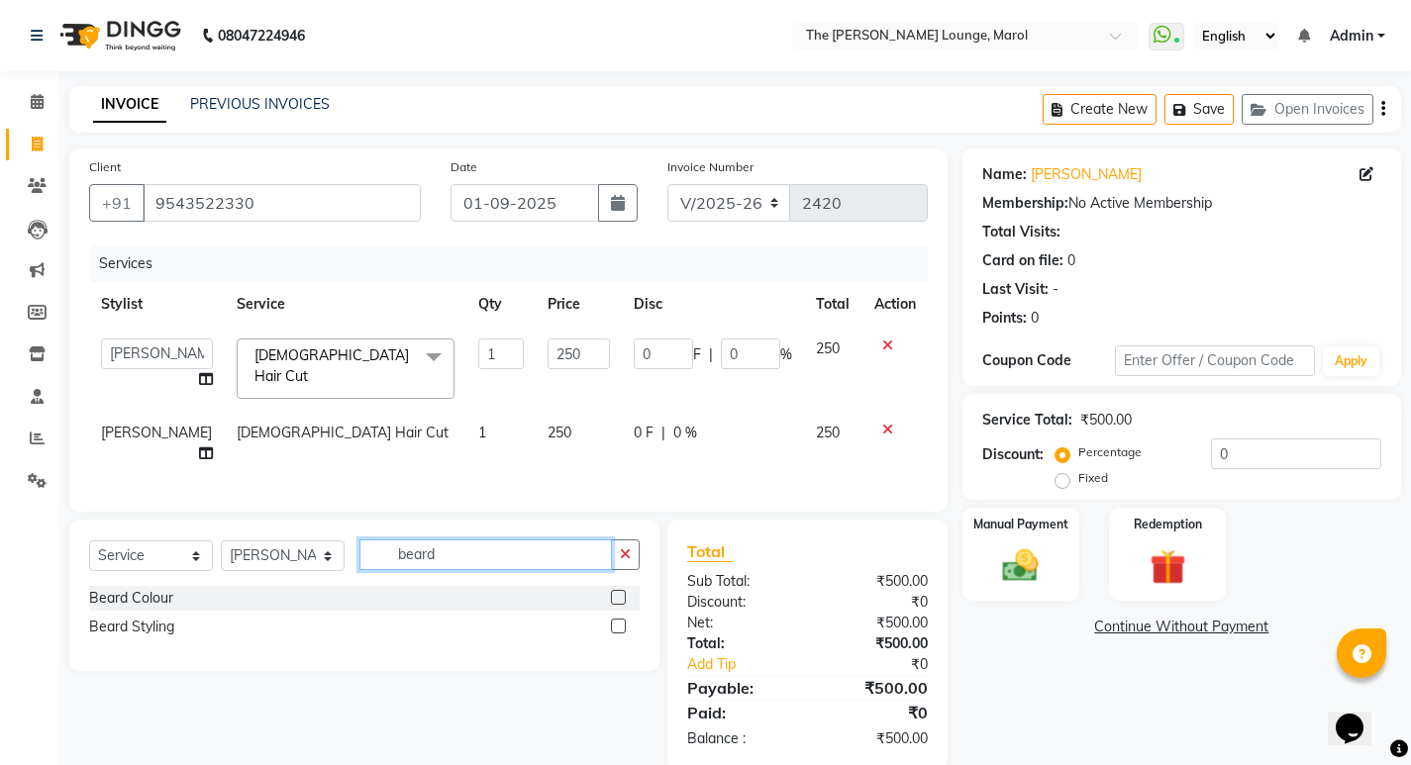
type input "beard"
click at [618, 634] on label at bounding box center [618, 626] width 15 height 15
click at [618, 634] on input "checkbox" at bounding box center [617, 627] width 13 height 13
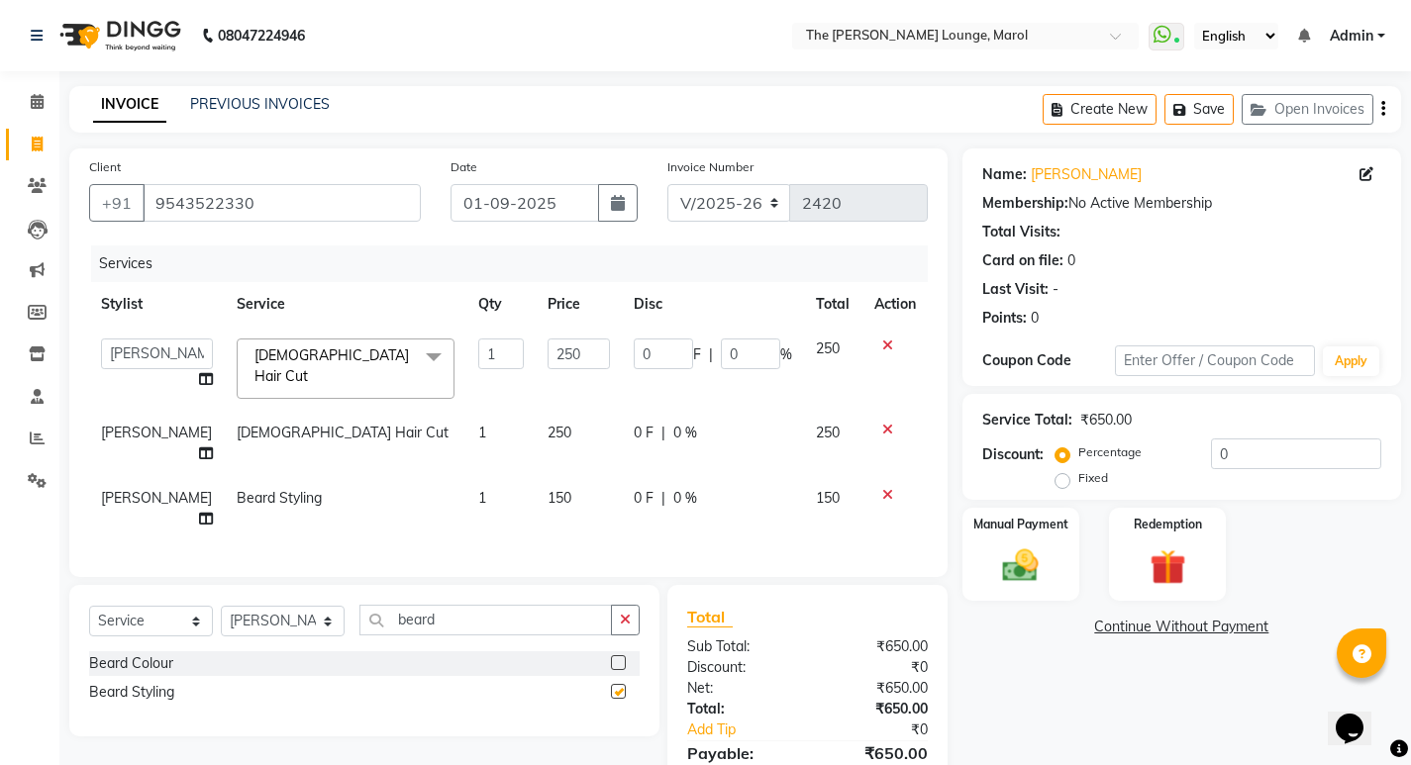
checkbox input "false"
click at [580, 627] on input "beard" at bounding box center [485, 620] width 252 height 31
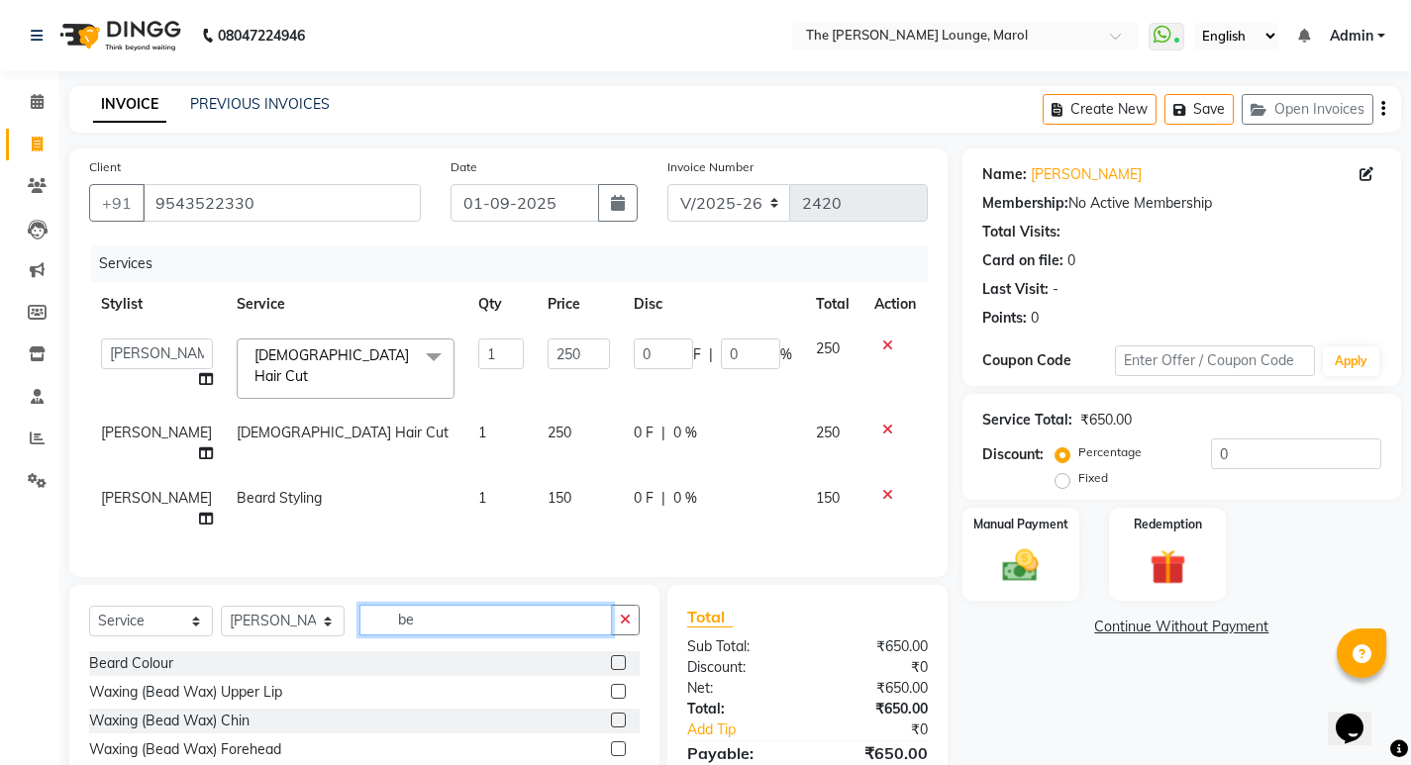
type input "b"
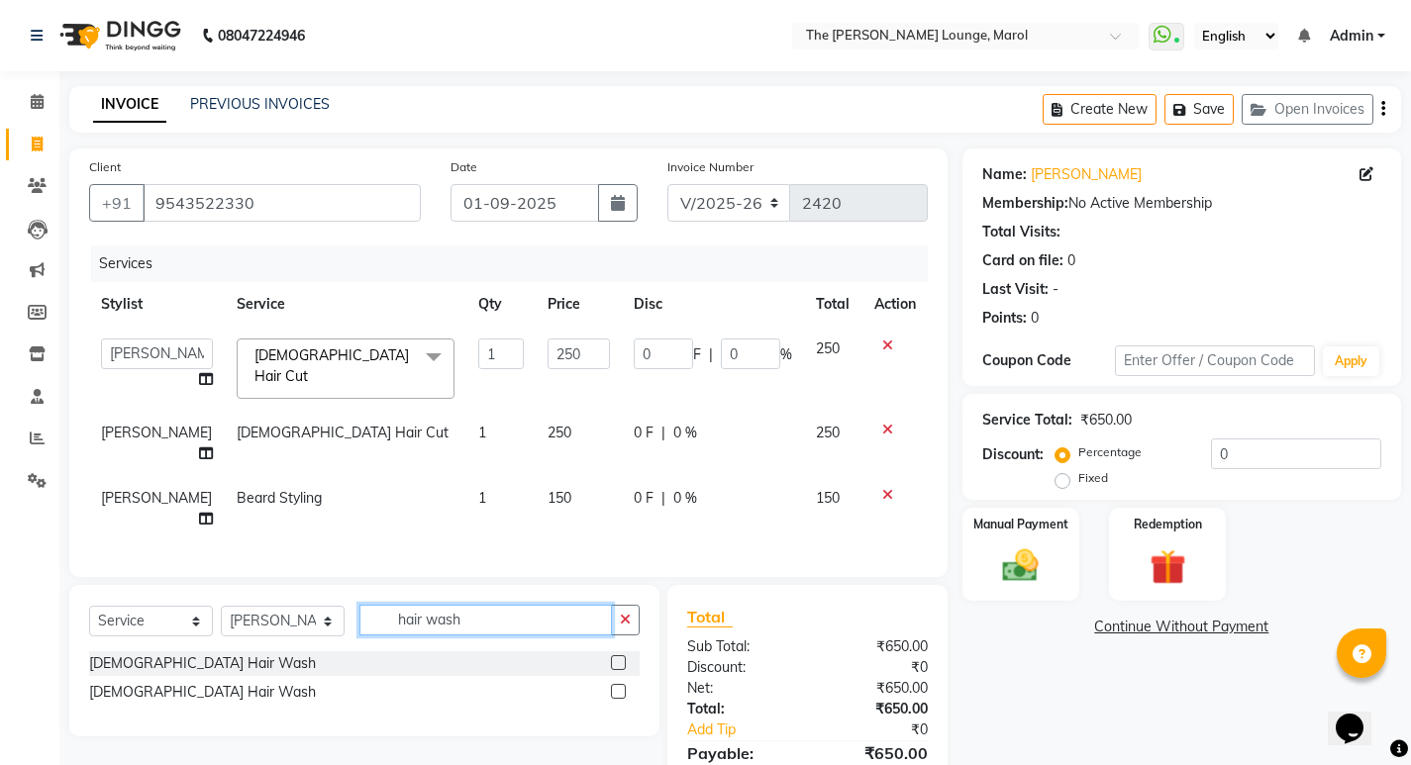
type input "hair wash"
click at [619, 662] on label at bounding box center [618, 662] width 15 height 15
click at [619, 662] on input "checkbox" at bounding box center [617, 663] width 13 height 13
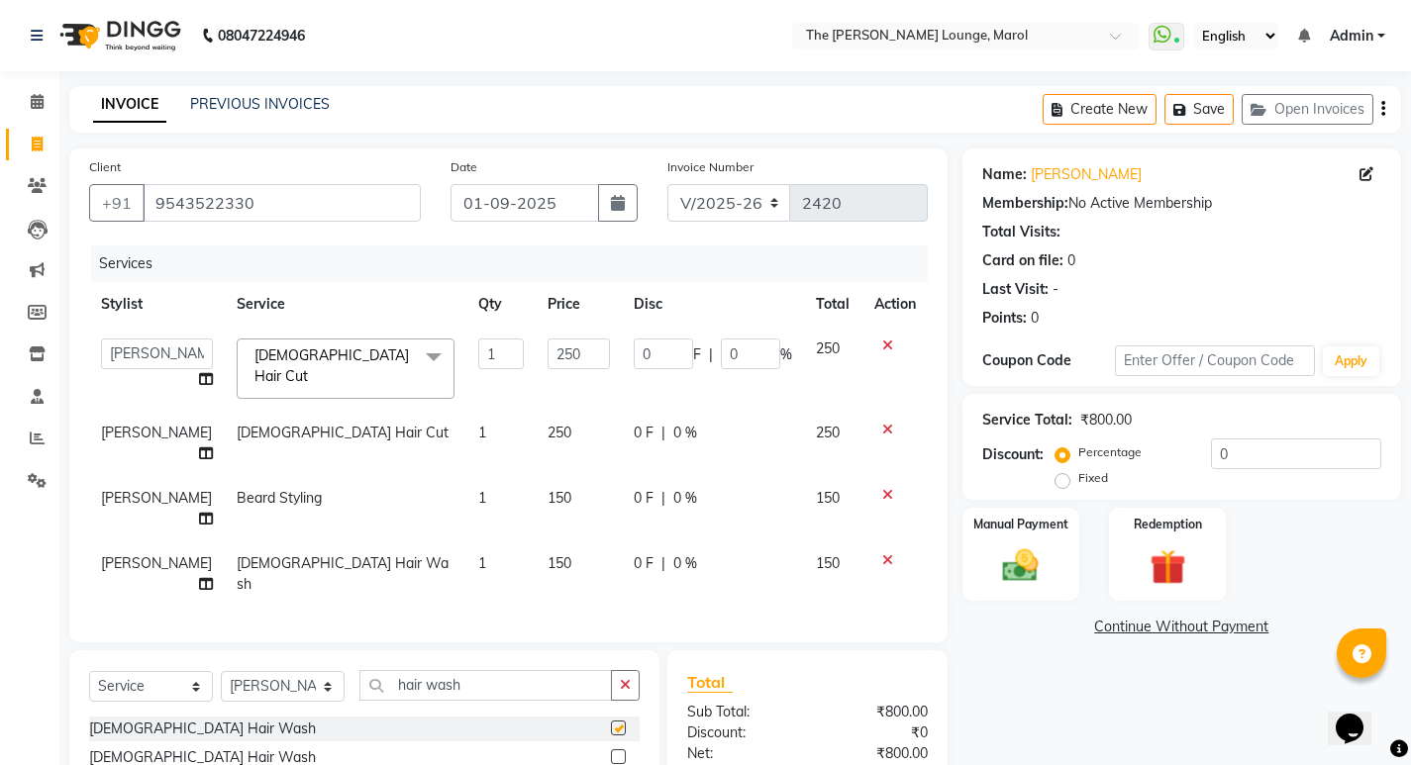
checkbox input "false"
click at [617, 679] on button "button" at bounding box center [625, 685] width 29 height 31
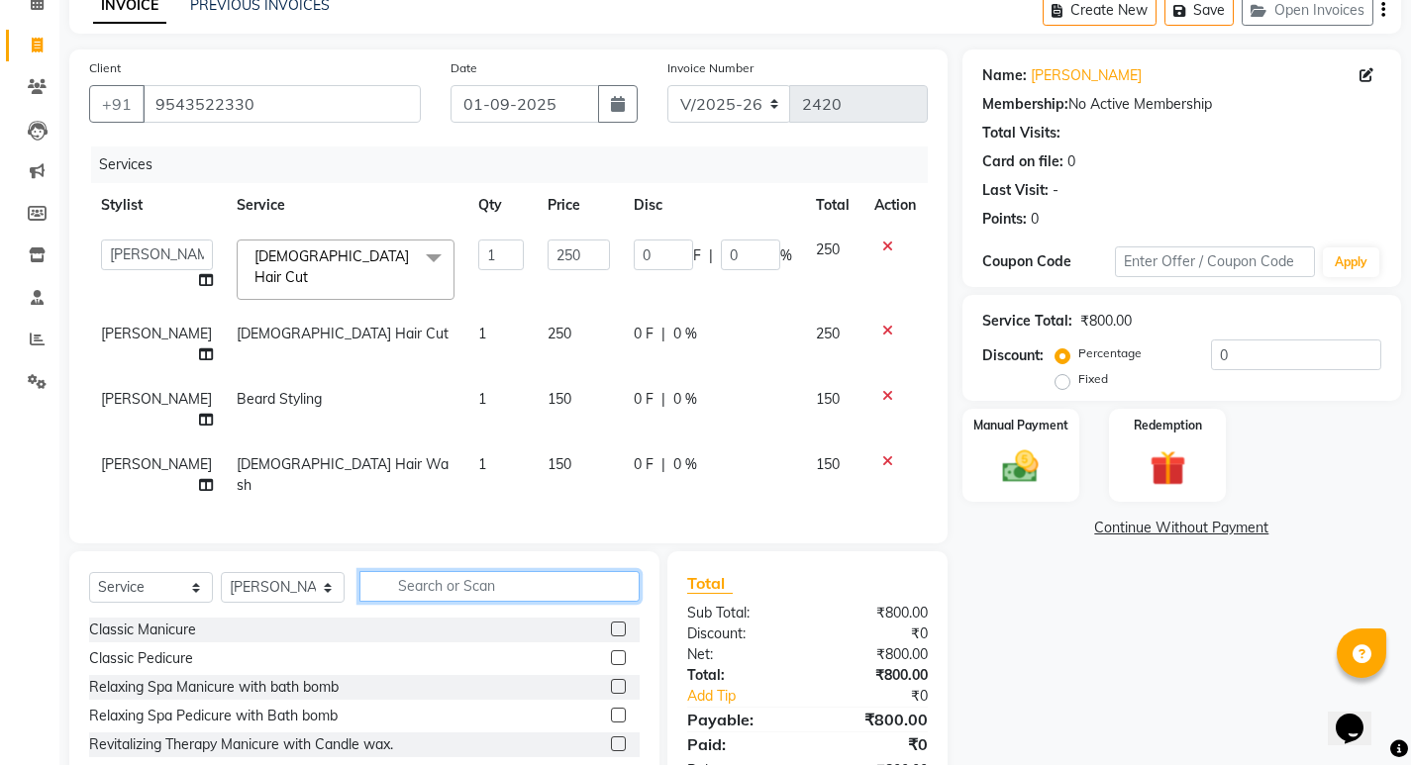
click at [542, 599] on input "text" at bounding box center [499, 586] width 280 height 31
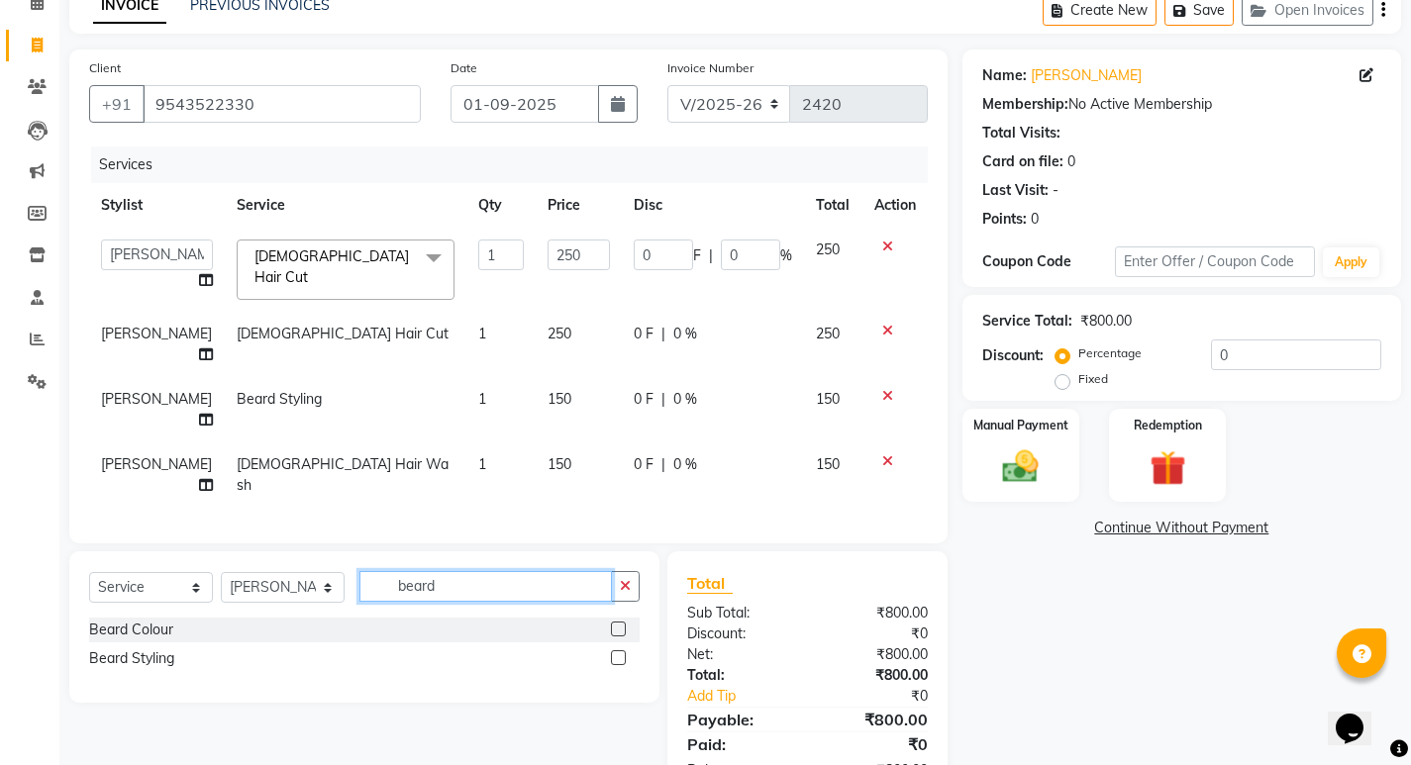
type input "beard"
click at [619, 662] on label at bounding box center [618, 657] width 15 height 15
click at [619, 662] on input "checkbox" at bounding box center [617, 658] width 13 height 13
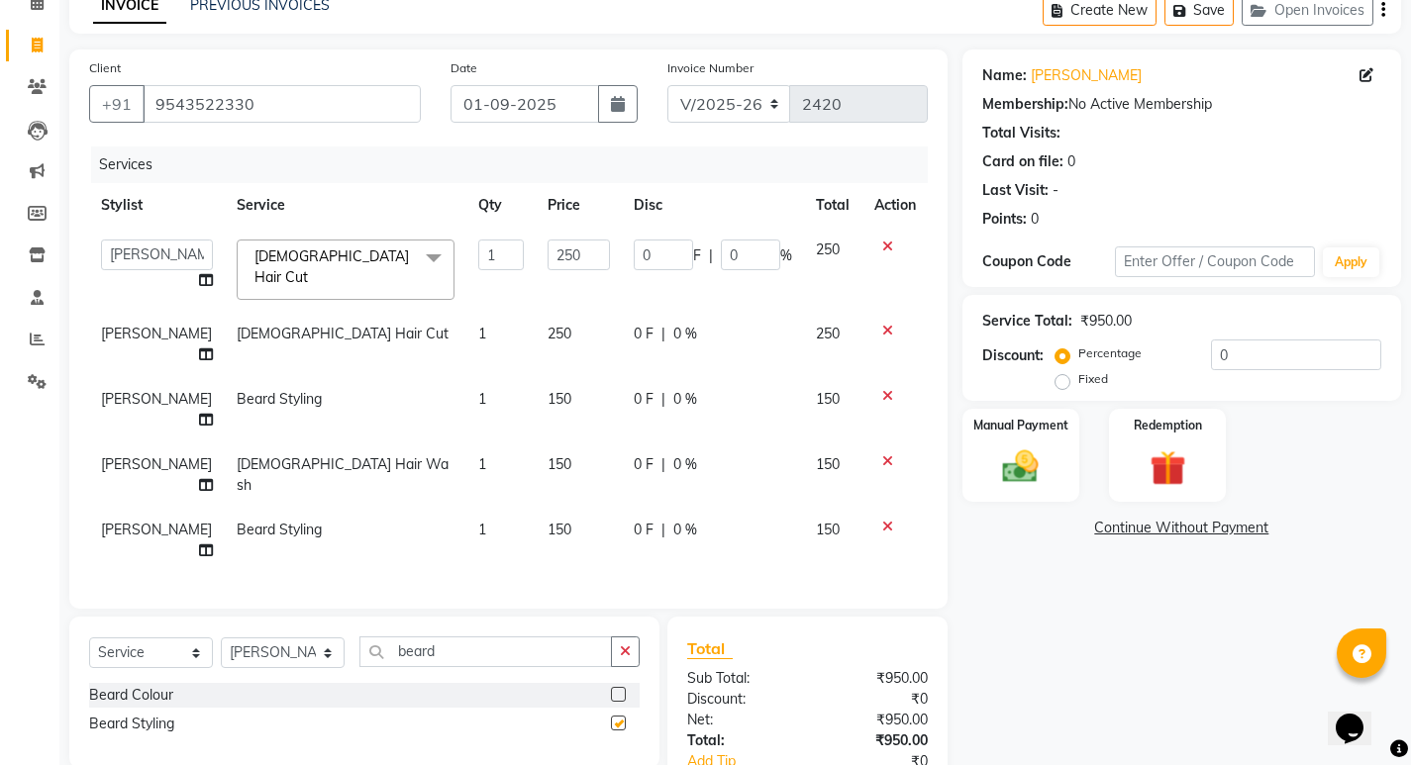
checkbox input "false"
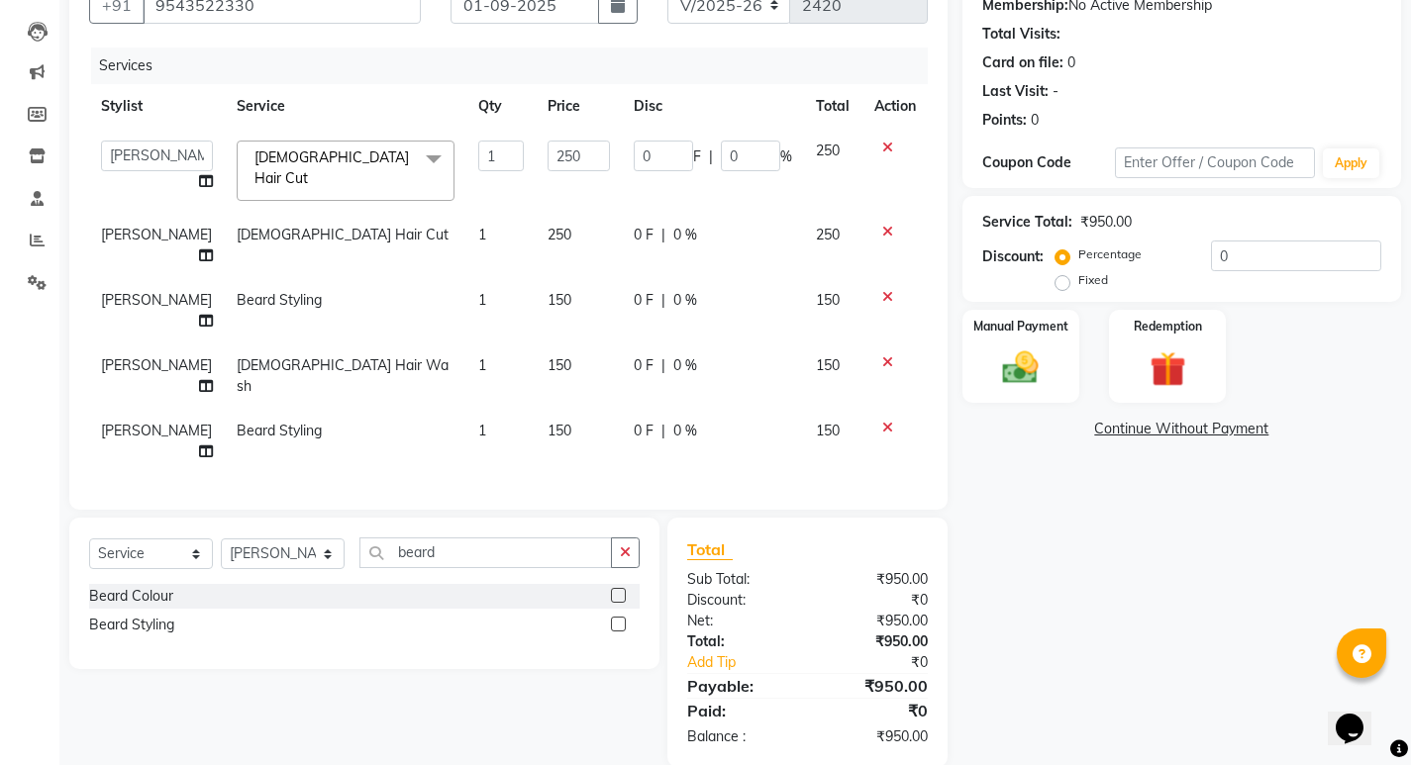
scroll to position [236, 0]
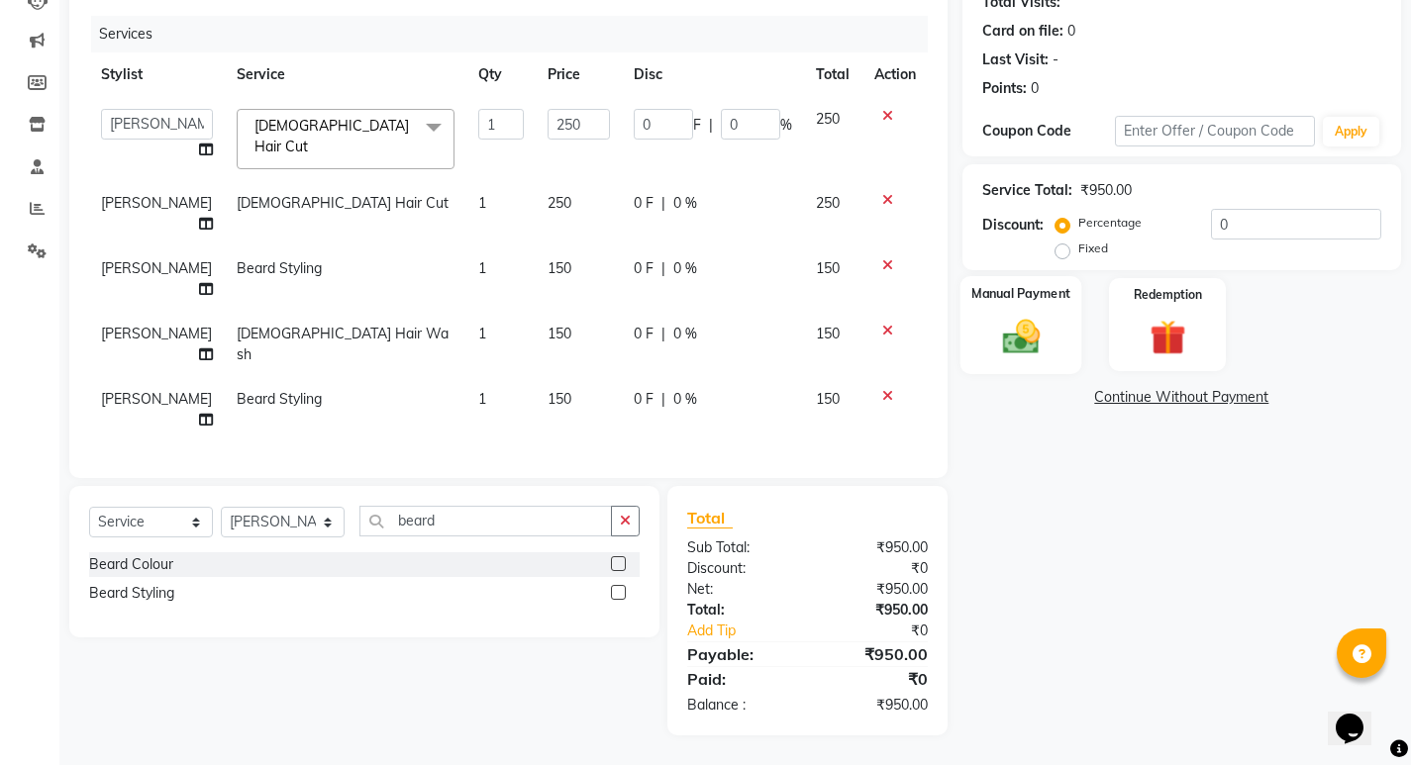
click at [1029, 334] on img at bounding box center [1020, 336] width 60 height 43
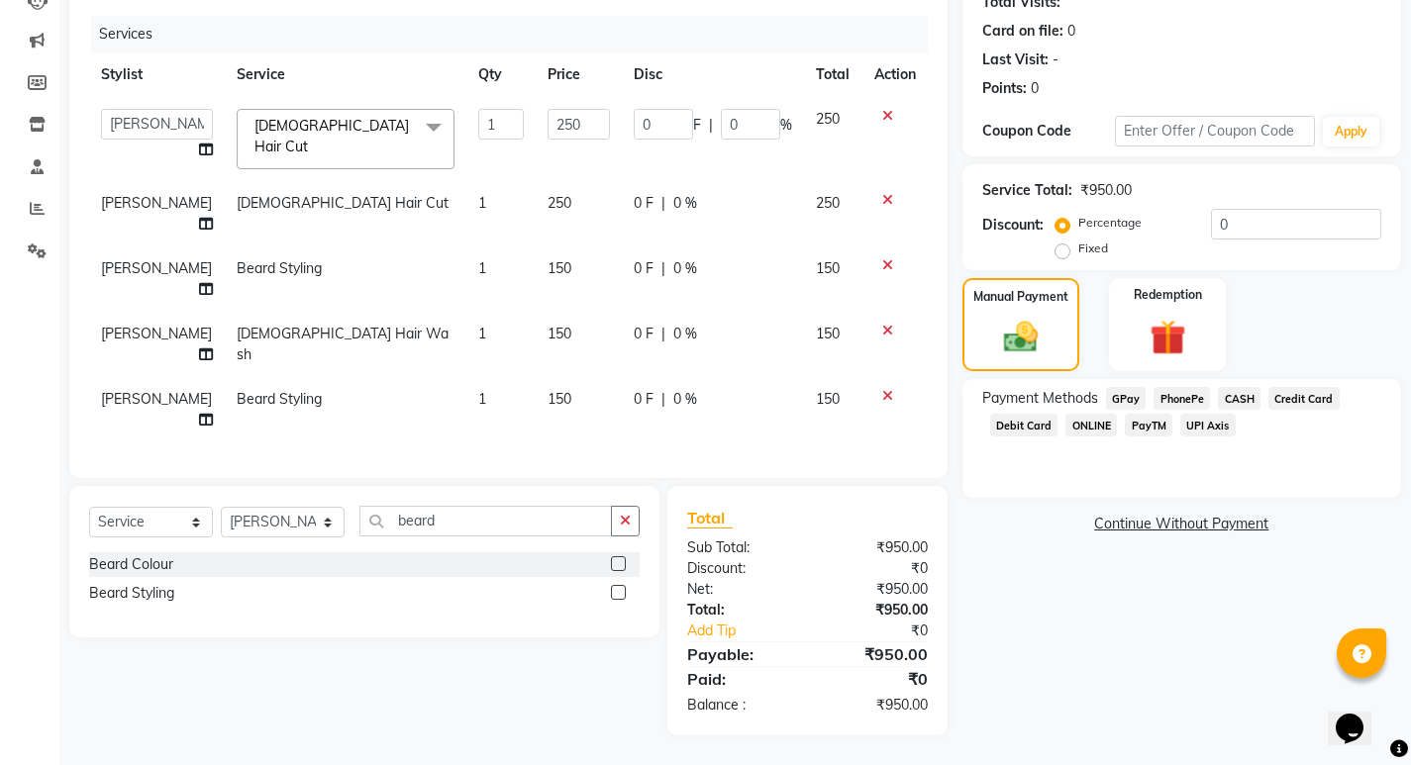
click at [1156, 422] on span "PayTM" at bounding box center [1149, 425] width 48 height 23
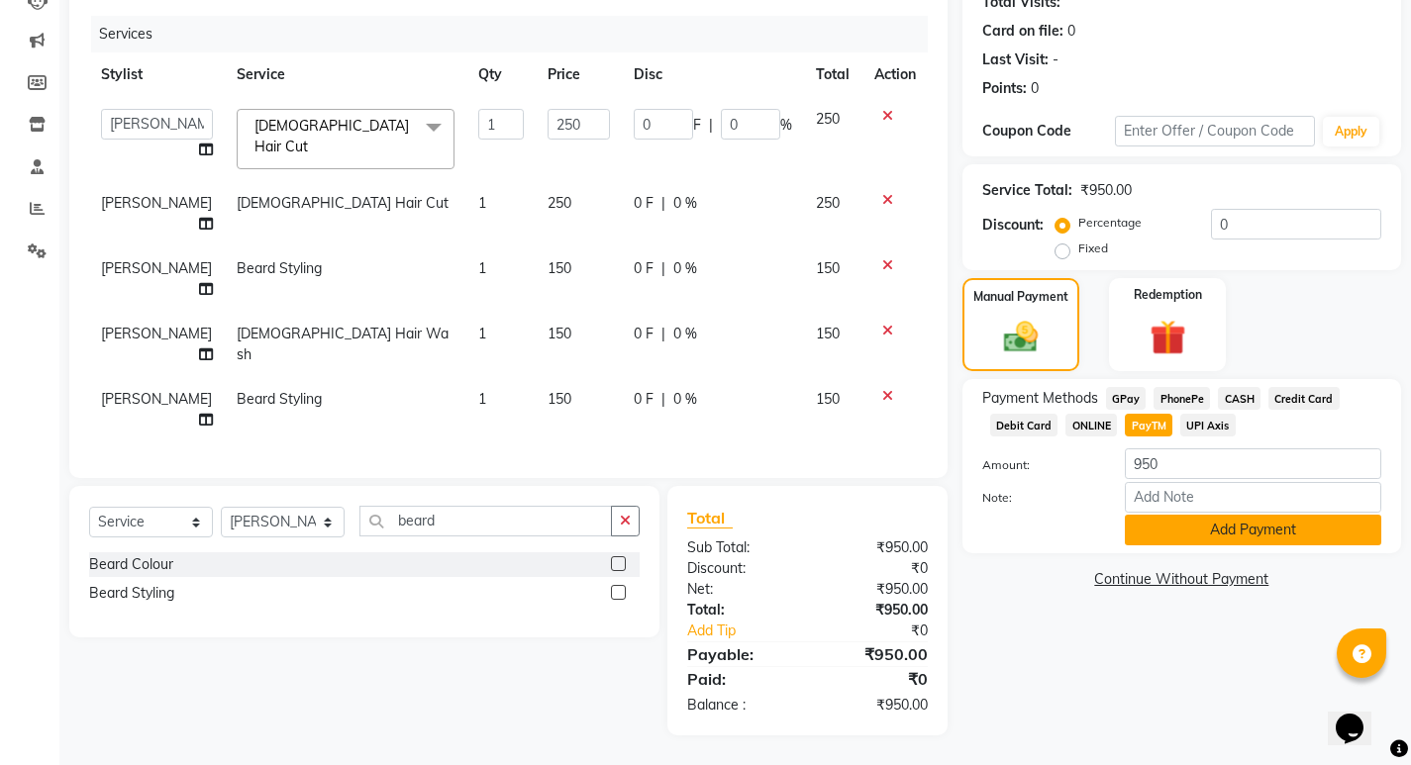
click at [1153, 523] on button "Add Payment" at bounding box center [1253, 530] width 256 height 31
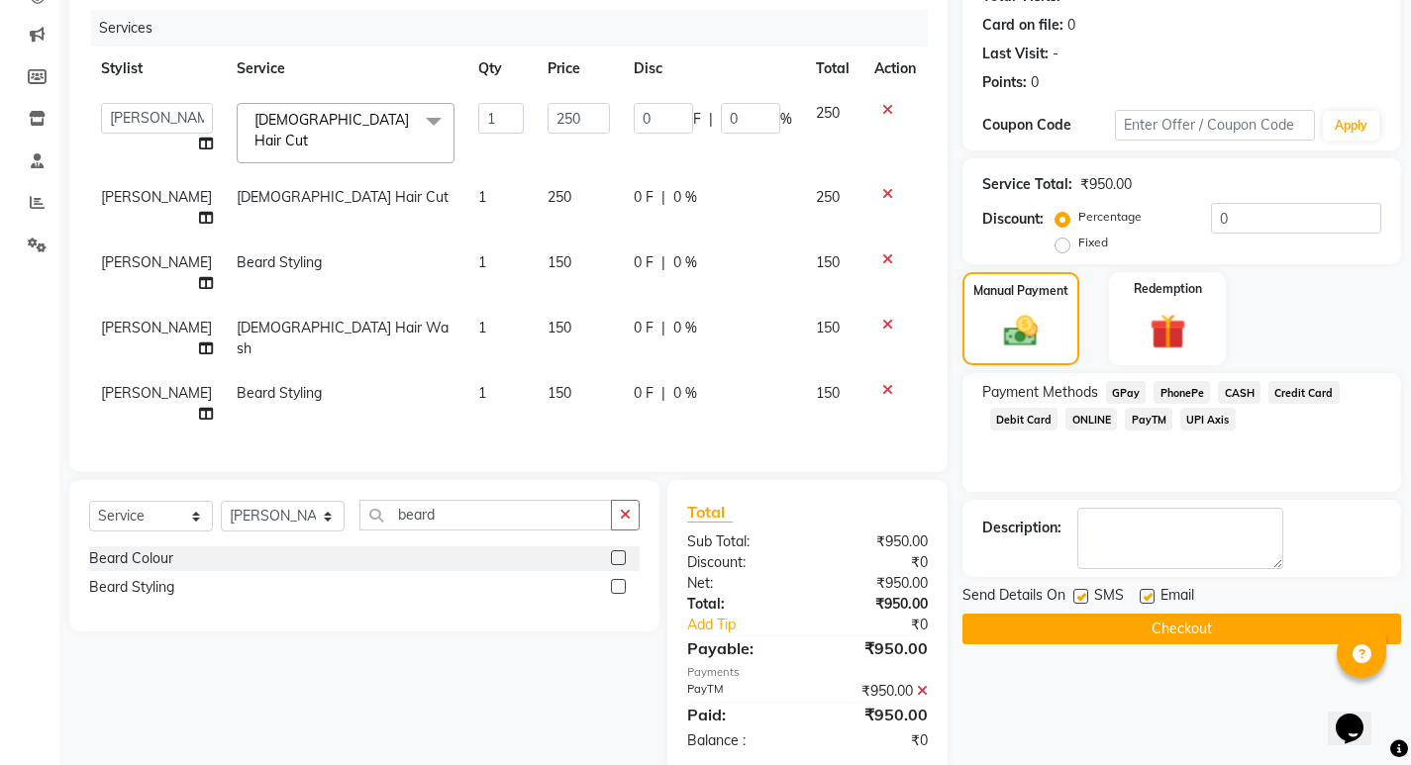
click at [1138, 623] on button "Checkout" at bounding box center [1181, 629] width 439 height 31
